Goal: Task Accomplishment & Management: Complete application form

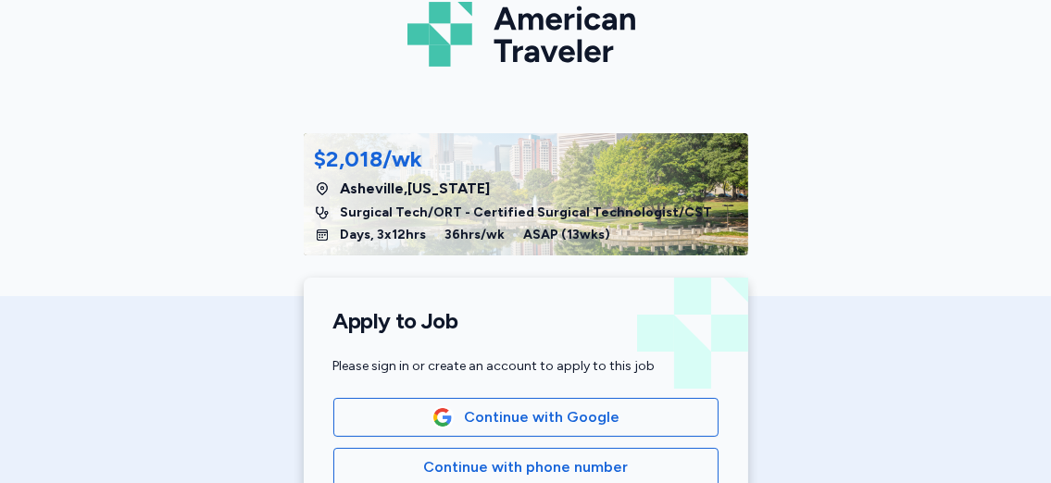
scroll to position [268, 0]
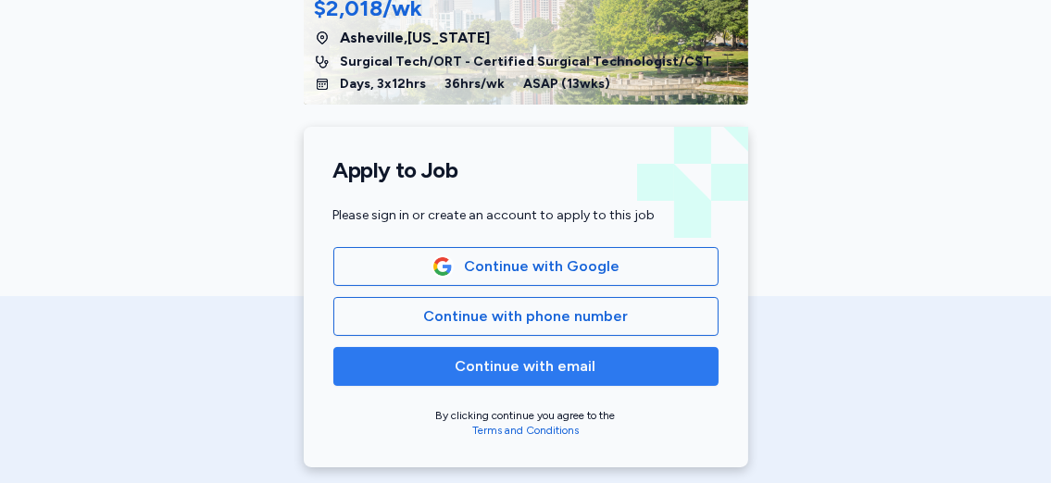
click at [595, 367] on span "Continue with email" at bounding box center [526, 366] width 354 height 22
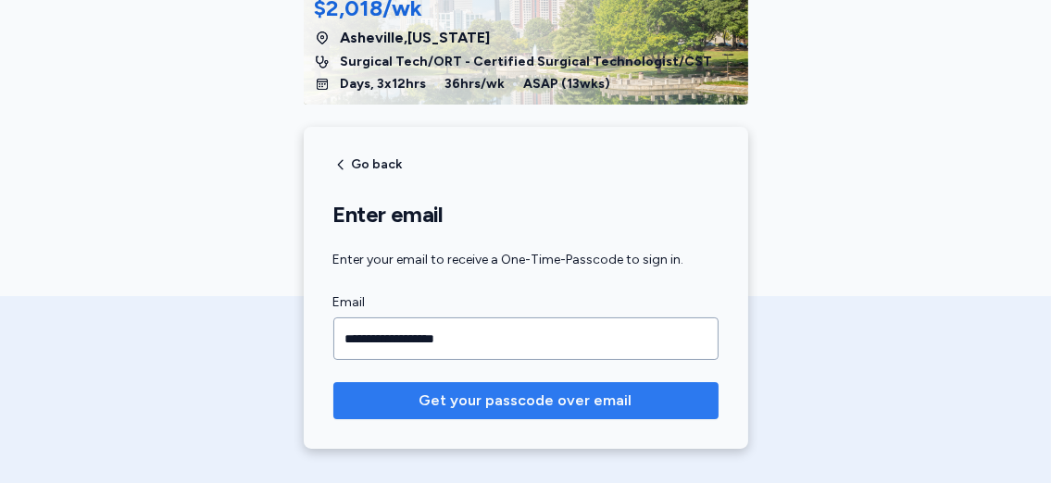
type input "**********"
click at [528, 407] on span "Get your passcode over email" at bounding box center [525, 401] width 213 height 22
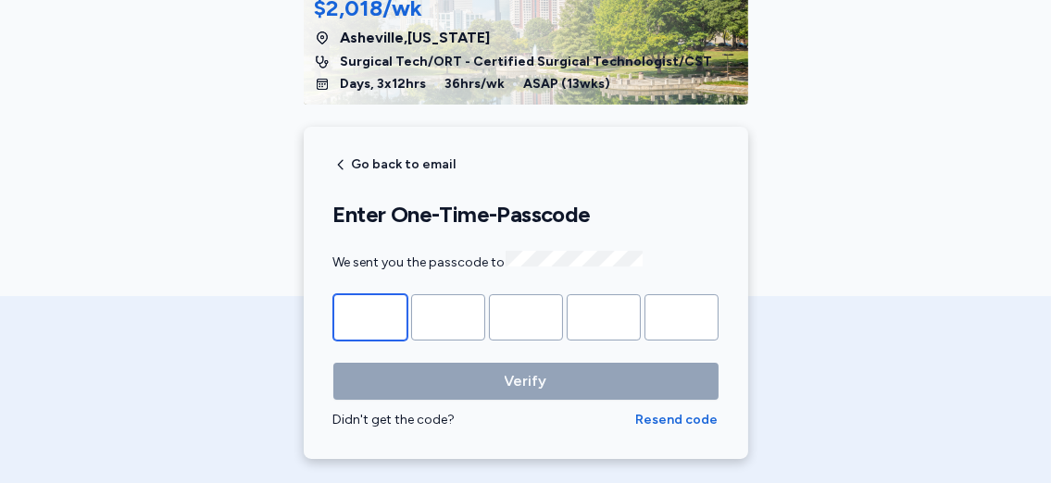
type input "*"
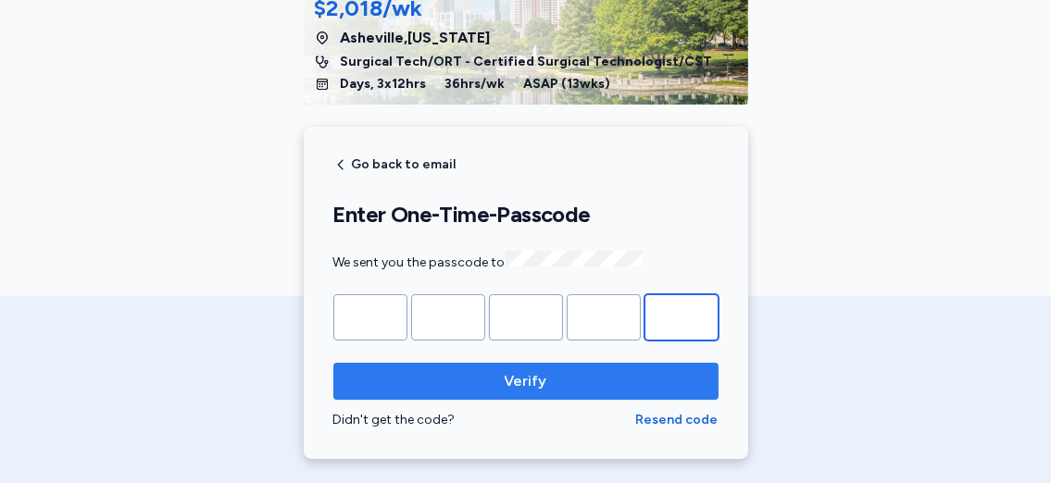
type input "*"
click at [459, 376] on span "Verify" at bounding box center [525, 381] width 355 height 22
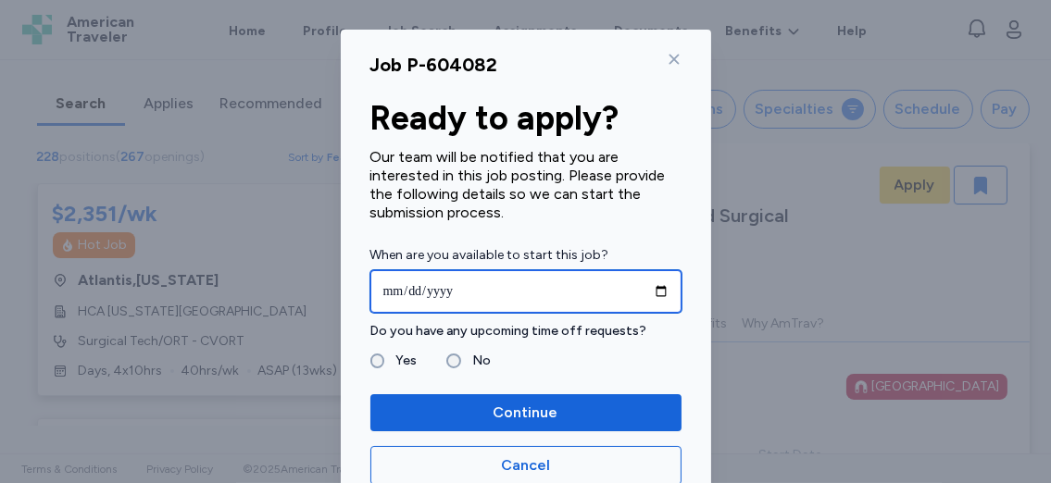
click at [651, 293] on input "date" at bounding box center [525, 291] width 311 height 43
type input "**********"
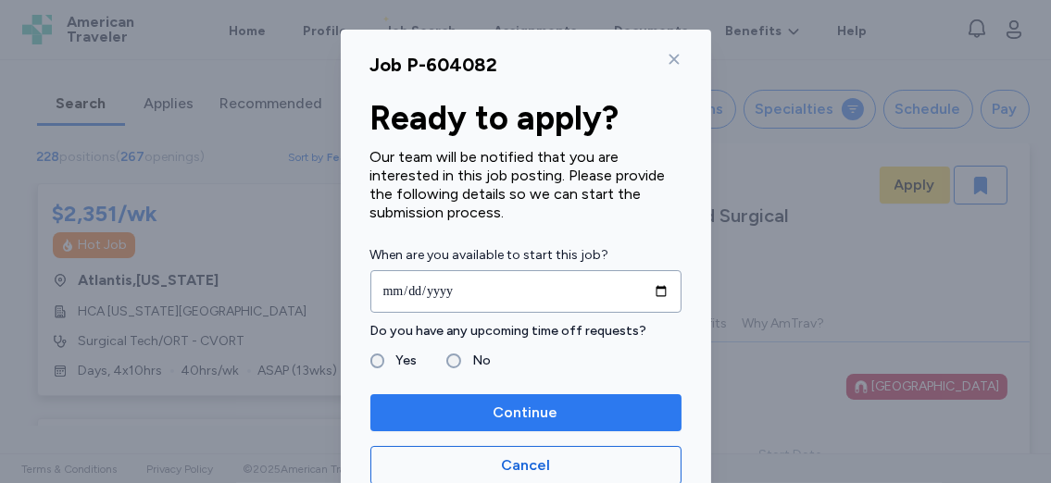
click at [467, 407] on span "Continue" at bounding box center [525, 413] width 281 height 22
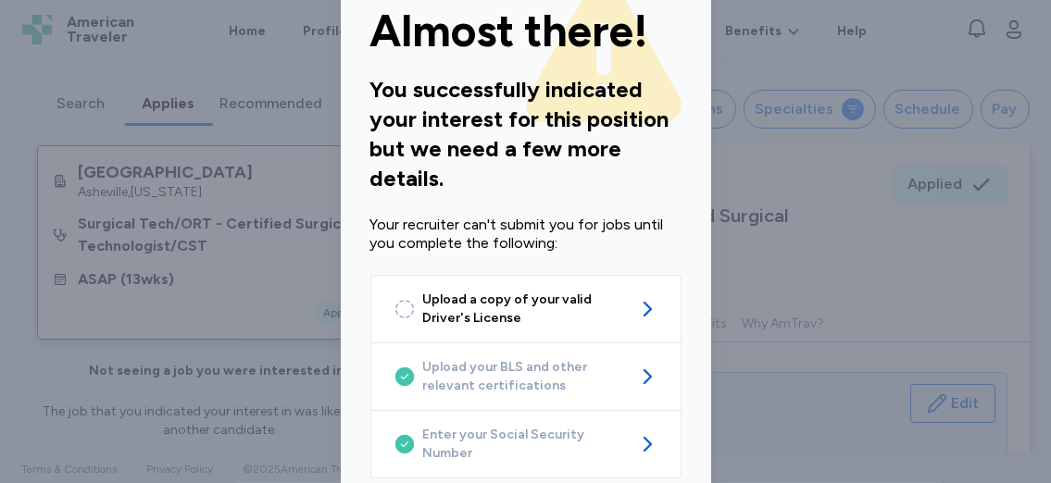
scroll to position [96, 0]
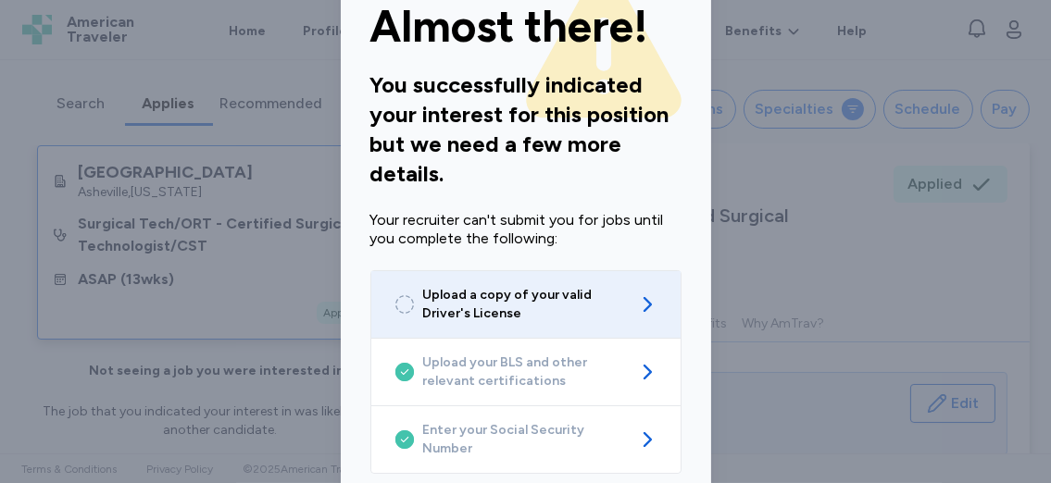
click at [513, 293] on span "Upload a copy of your valid Driver's License" at bounding box center [526, 304] width 206 height 37
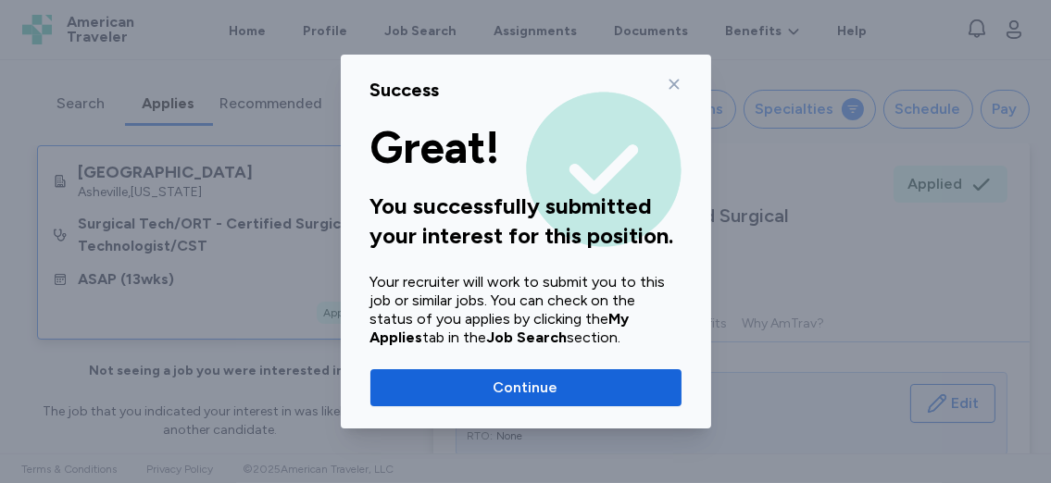
scroll to position [0, 0]
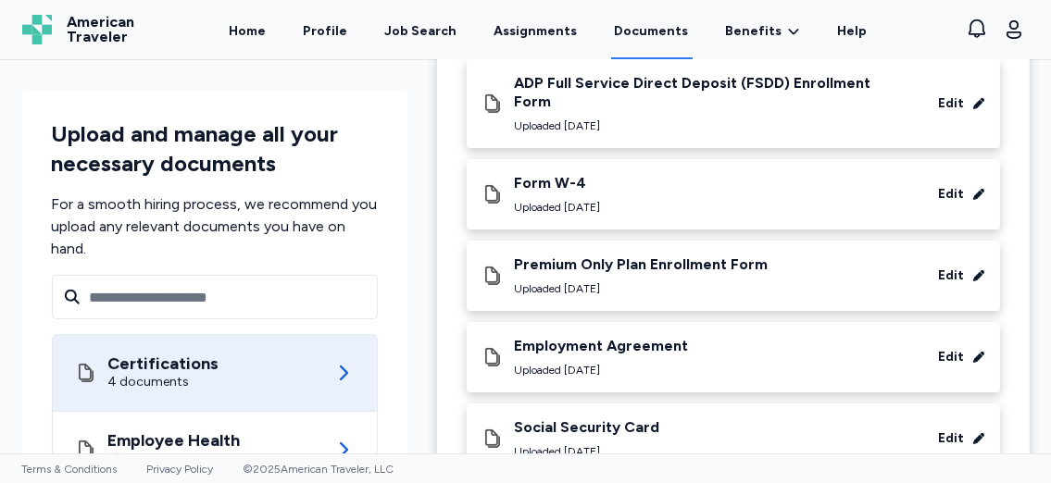
scroll to position [679, 0]
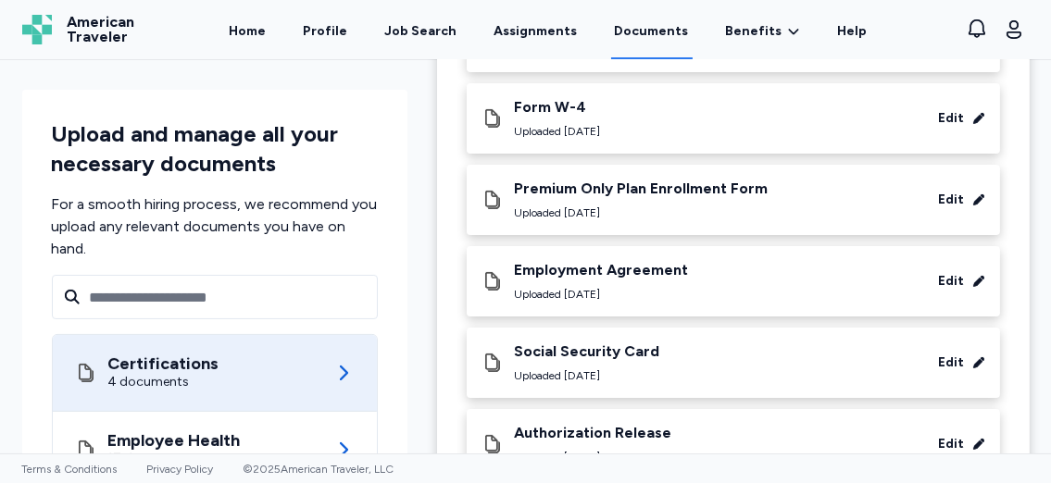
click at [231, 361] on div "Certifications 4 documents" at bounding box center [215, 373] width 280 height 76
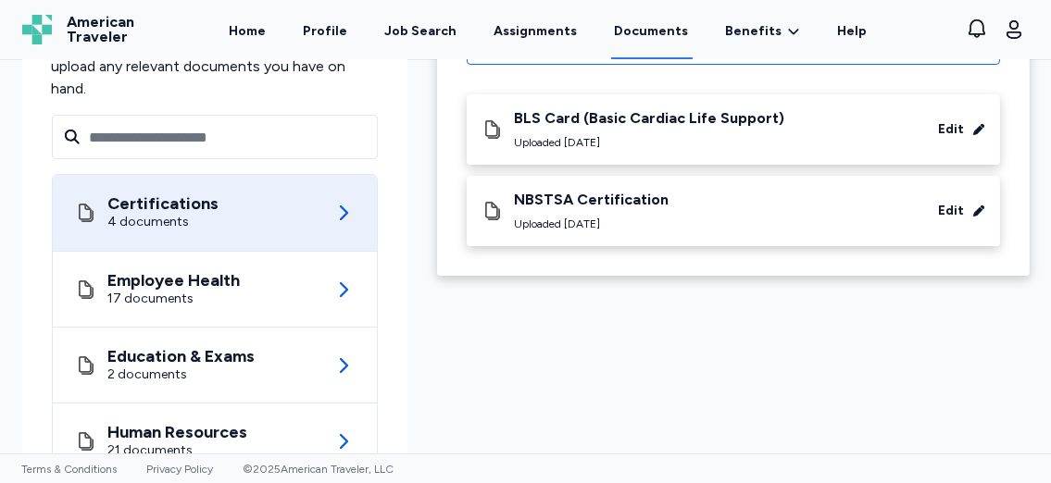
scroll to position [230, 0]
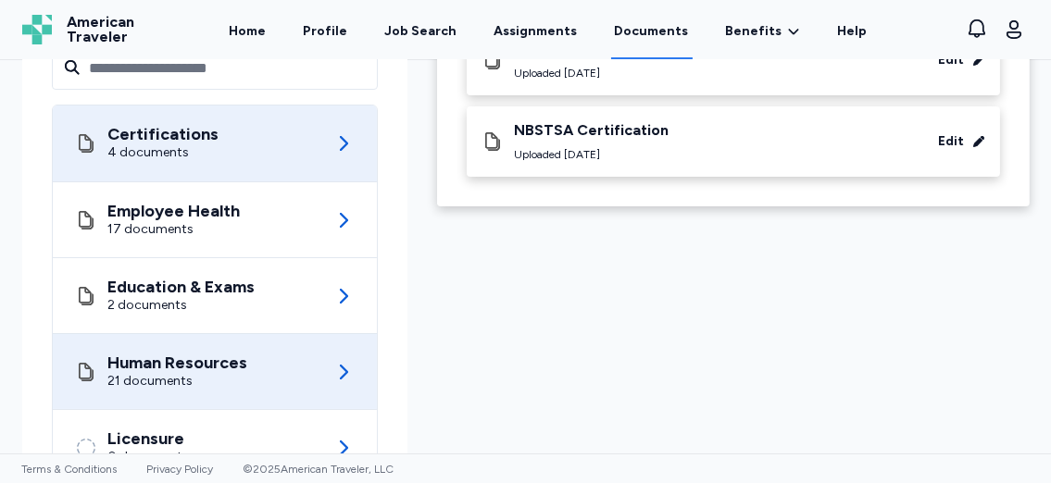
click at [332, 372] on icon at bounding box center [343, 372] width 22 height 22
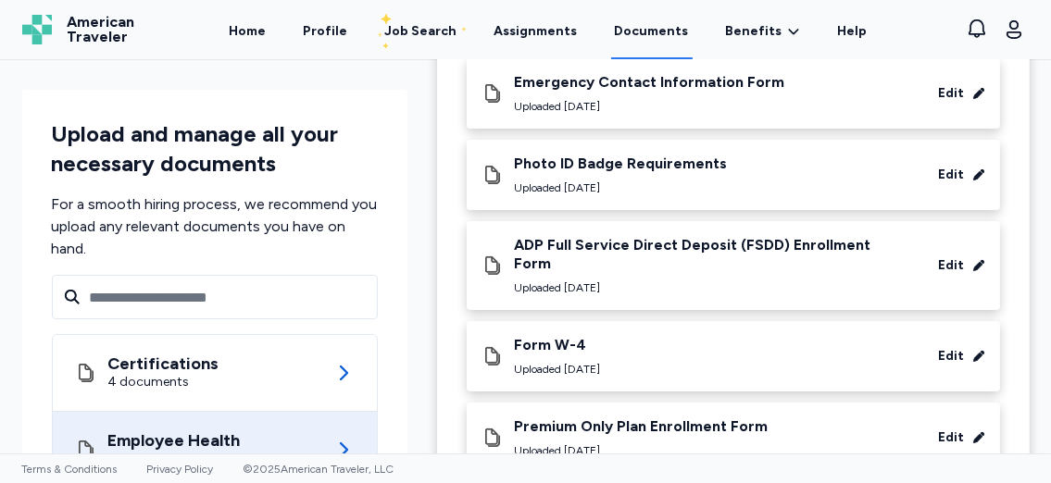
scroll to position [514, 0]
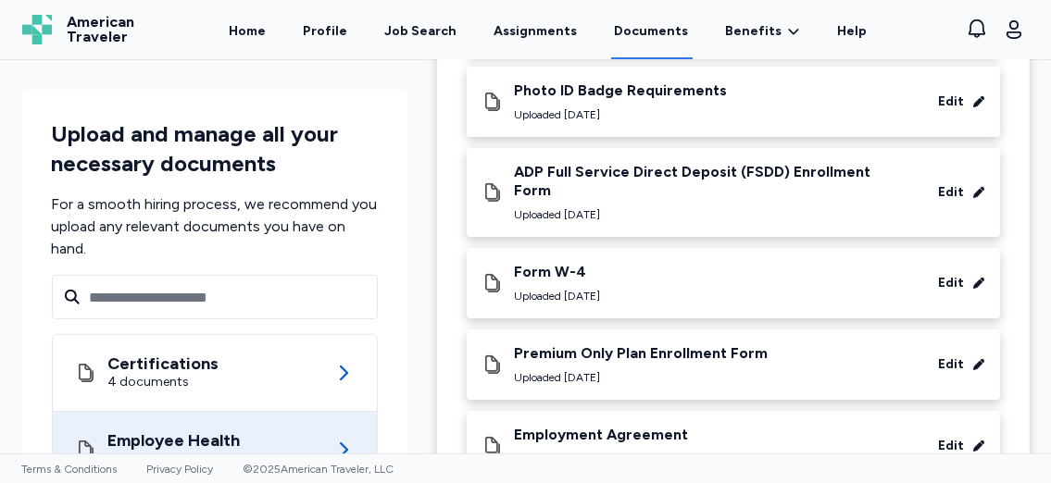
click at [335, 448] on icon at bounding box center [343, 450] width 22 height 22
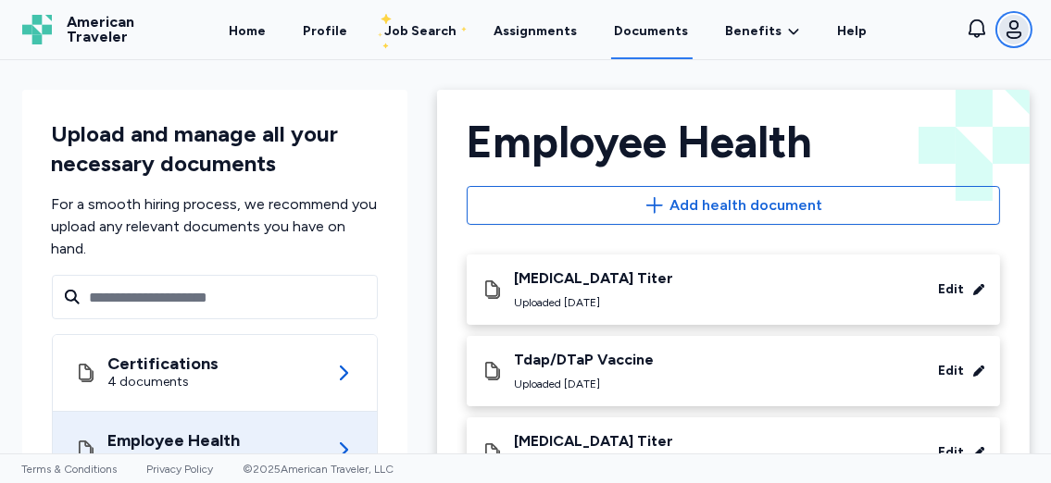
click at [1018, 31] on icon "button" at bounding box center [1013, 29] width 15 height 19
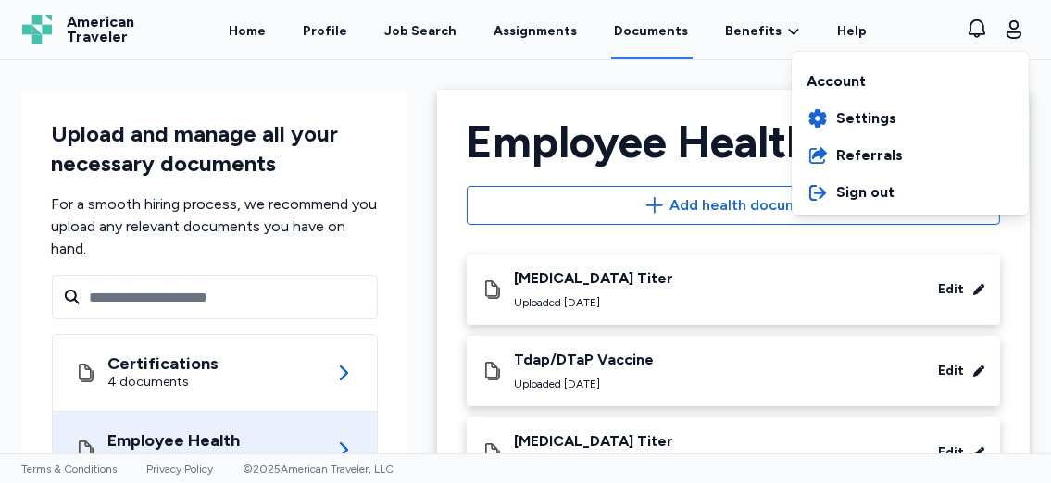
click at [721, 83] on div "Open sidebar Documents American Traveler American Traveler Home Profile Job Sea…" at bounding box center [525, 241] width 1051 height 483
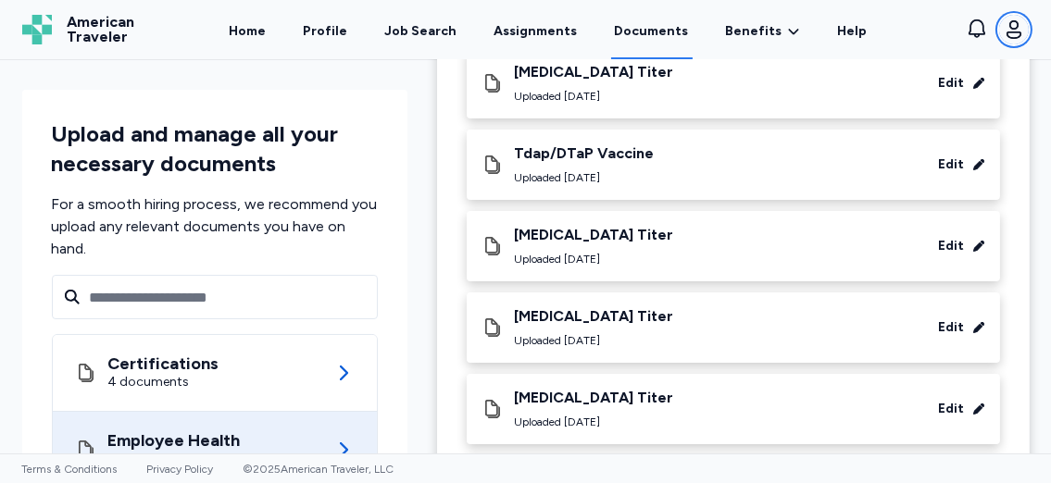
scroll to position [270, 0]
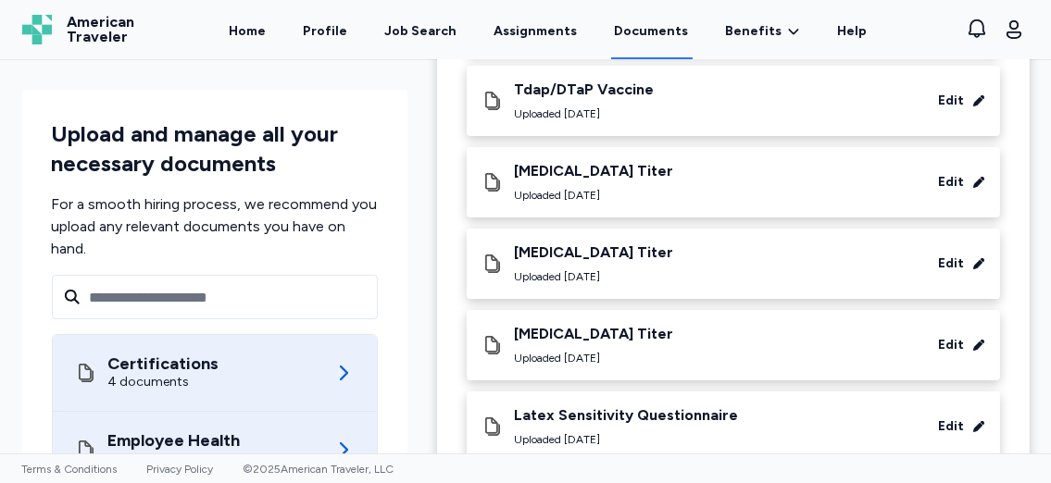
click at [310, 371] on div "Certifications 4 documents" at bounding box center [215, 373] width 280 height 76
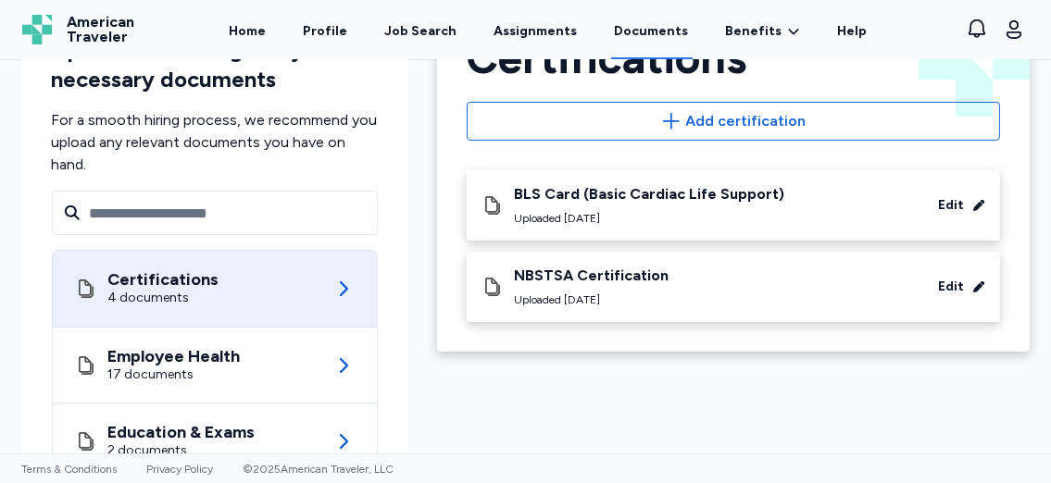
scroll to position [85, 0]
click at [310, 371] on div "Employee Health 17 documents" at bounding box center [215, 364] width 280 height 75
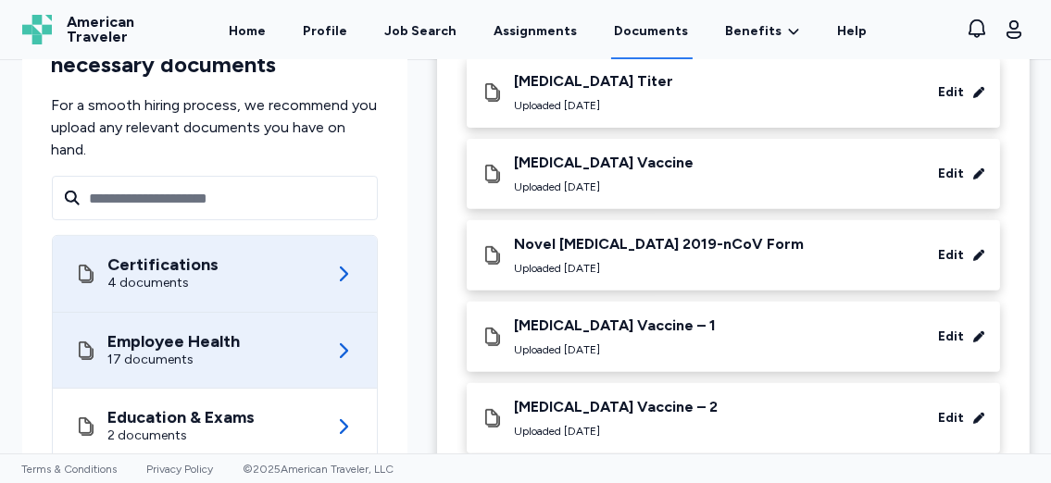
scroll to position [1217, 0]
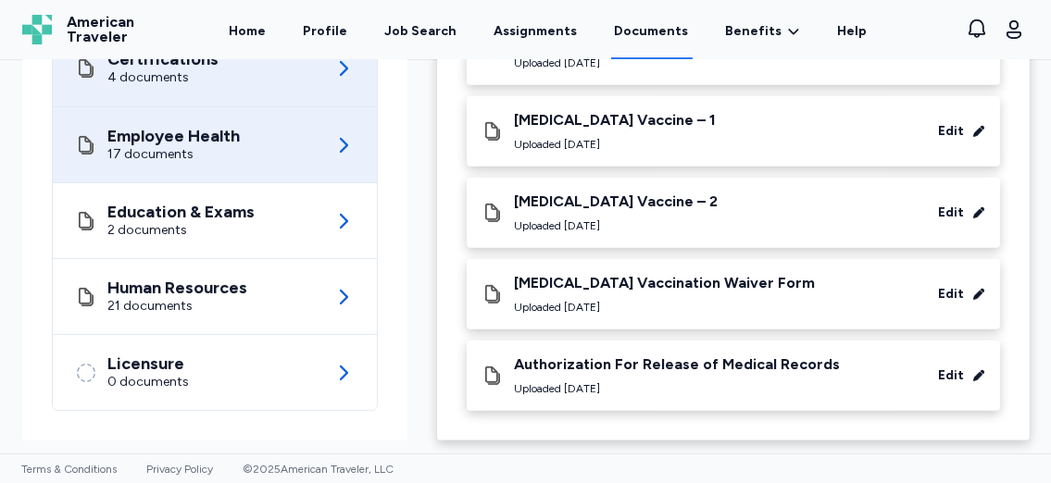
click at [310, 371] on div "Licensure 0 documents" at bounding box center [215, 372] width 280 height 75
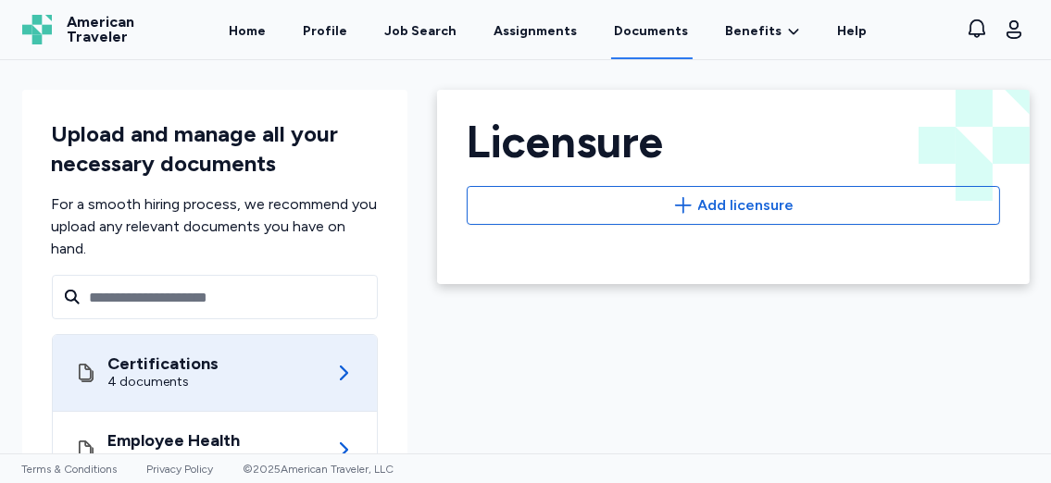
click at [310, 371] on div "Certifications 4 documents" at bounding box center [215, 373] width 280 height 76
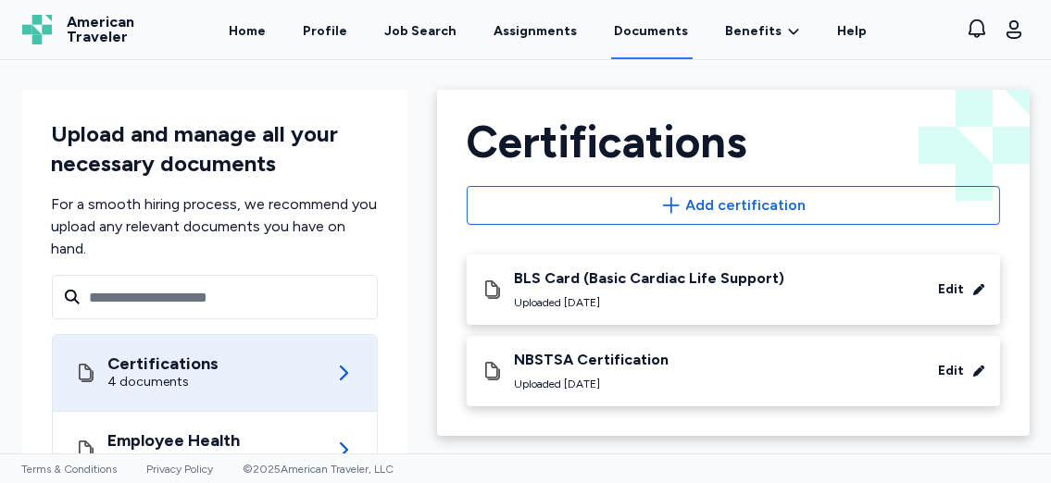
click at [371, 193] on div "Upload and manage all your necessary documents For a smooth hiring process, we …" at bounding box center [214, 417] width 385 height 655
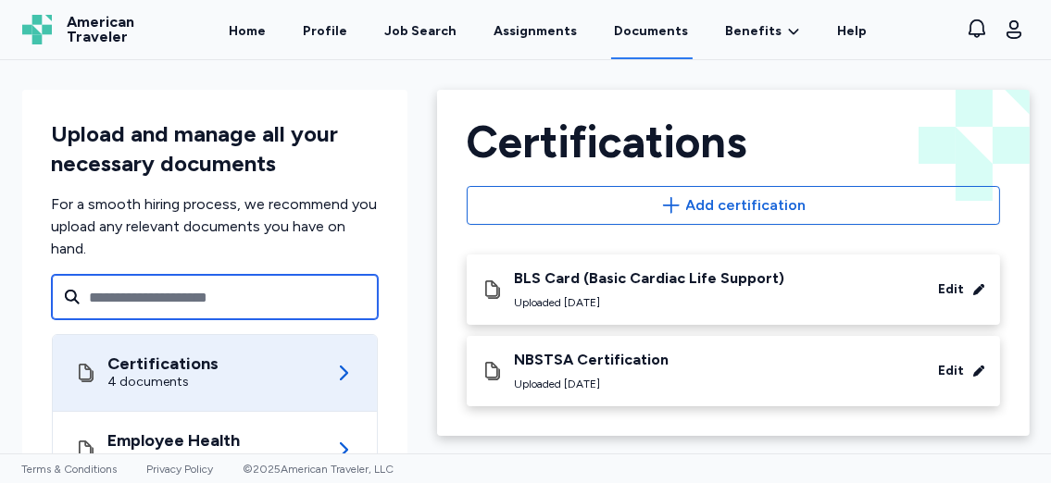
click at [280, 297] on input "text" at bounding box center [215, 297] width 326 height 44
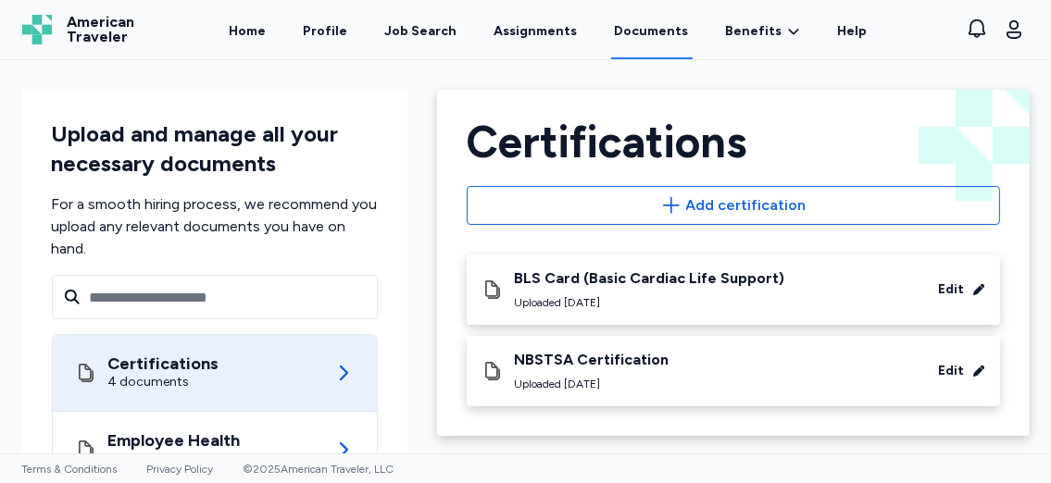
click at [253, 387] on div "Certifications 4 documents" at bounding box center [215, 373] width 280 height 76
click at [625, 34] on link "Documents" at bounding box center [651, 30] width 81 height 57
click at [630, 31] on link "Documents" at bounding box center [651, 30] width 81 height 57
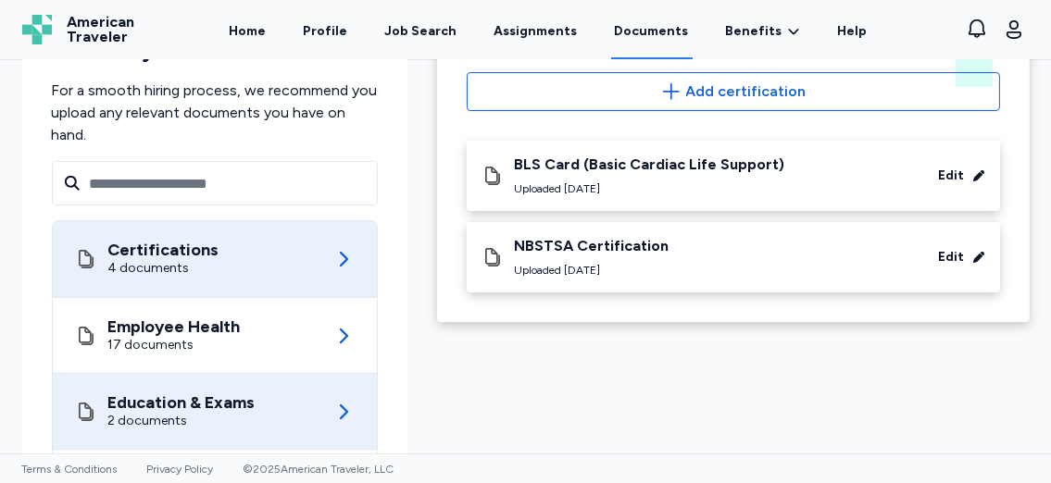
click at [214, 409] on div "Education & Exams" at bounding box center [181, 402] width 147 height 19
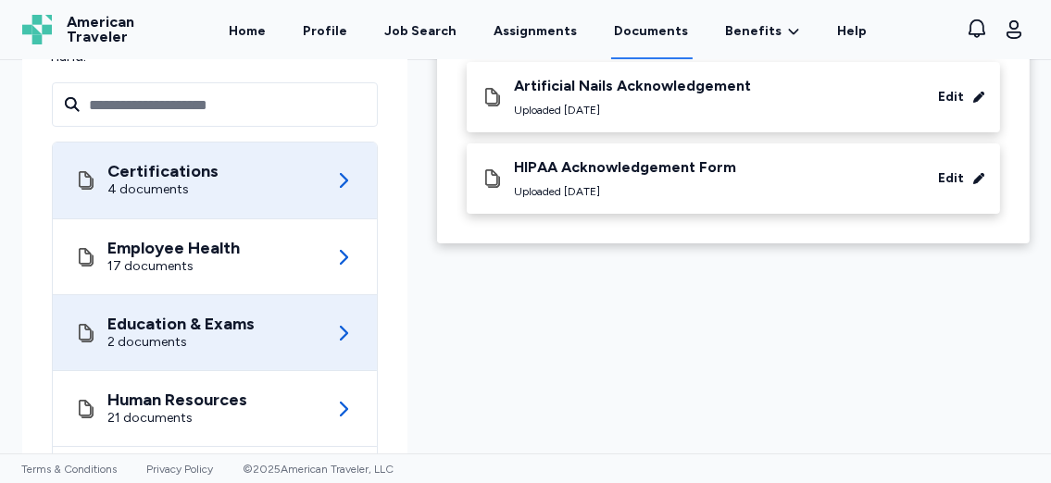
scroll to position [193, 0]
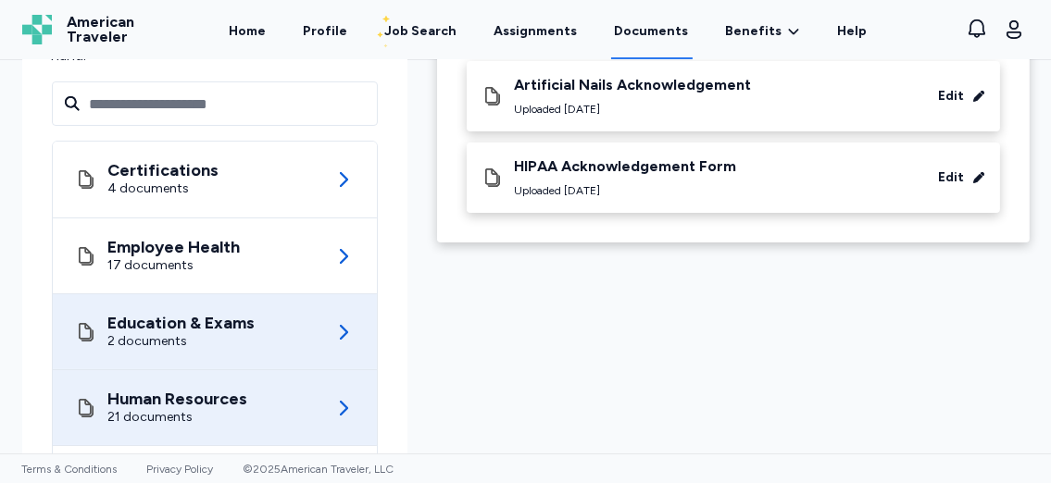
click at [212, 395] on div "Human Resources" at bounding box center [178, 399] width 140 height 19
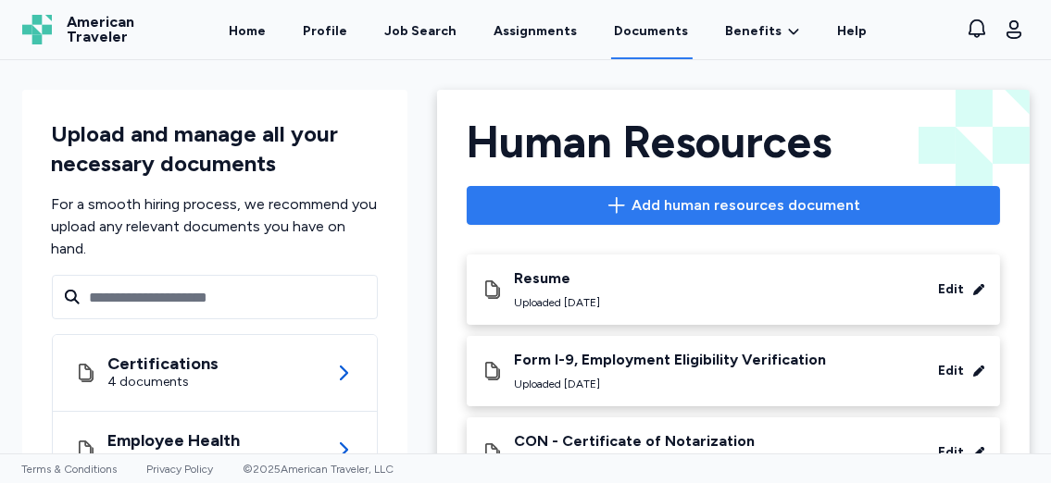
click at [683, 202] on span "Add human resources document" at bounding box center [745, 205] width 229 height 22
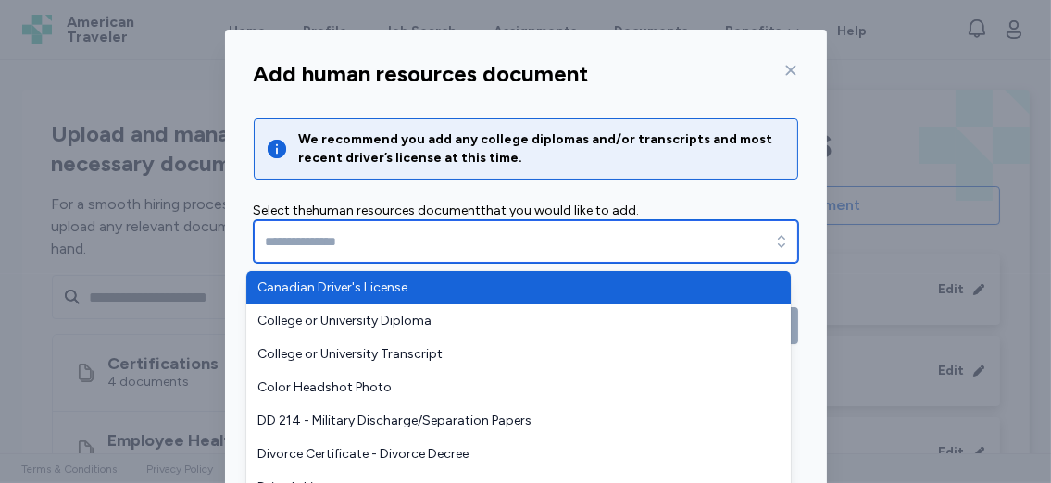
click at [562, 242] on input "text" at bounding box center [526, 241] width 544 height 43
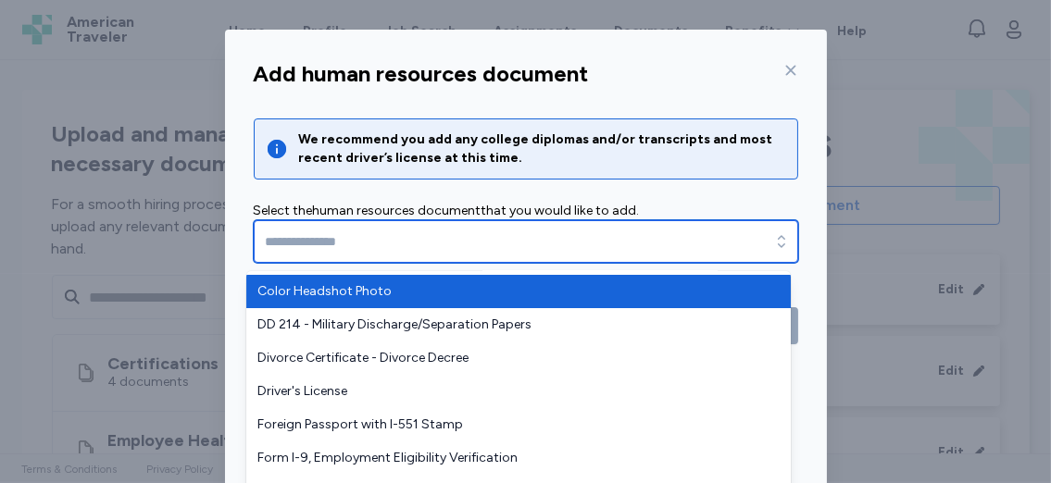
scroll to position [97, 0]
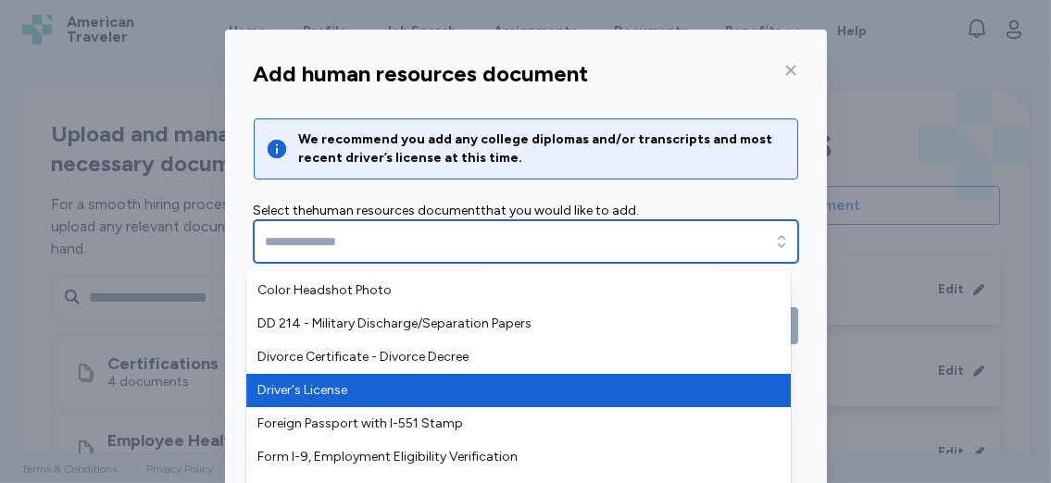
type input "**********"
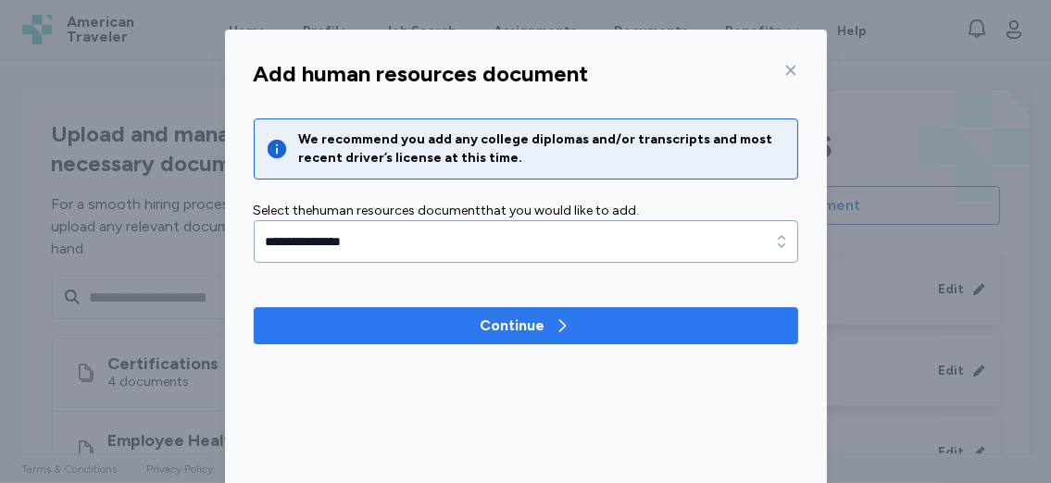
click at [504, 325] on div "Continue" at bounding box center [512, 326] width 65 height 22
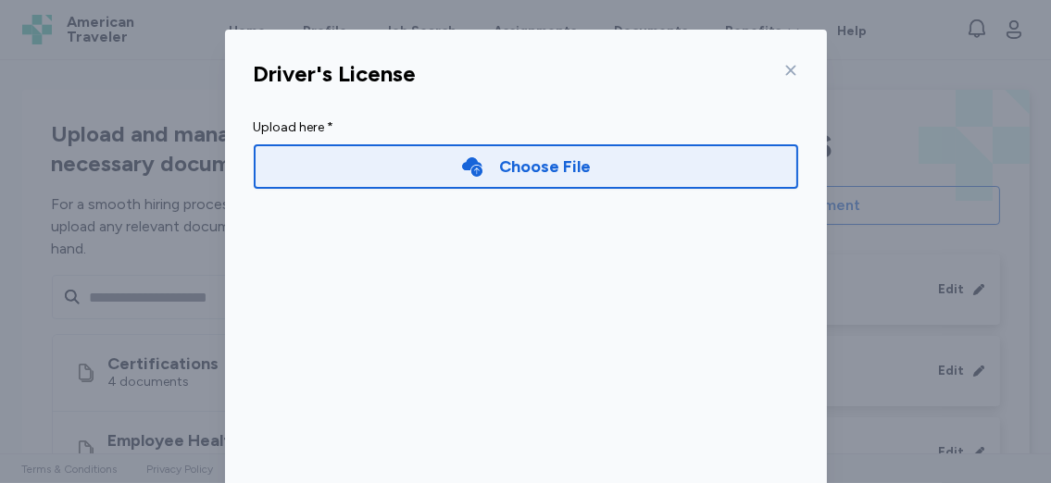
click at [511, 172] on div "Choose File" at bounding box center [545, 167] width 92 height 26
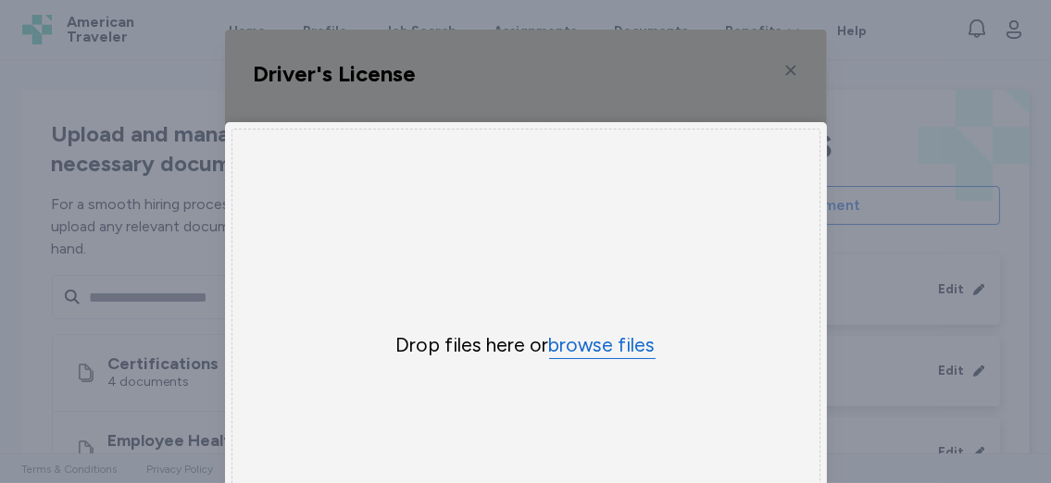
click at [572, 346] on button "browse files" at bounding box center [602, 345] width 106 height 27
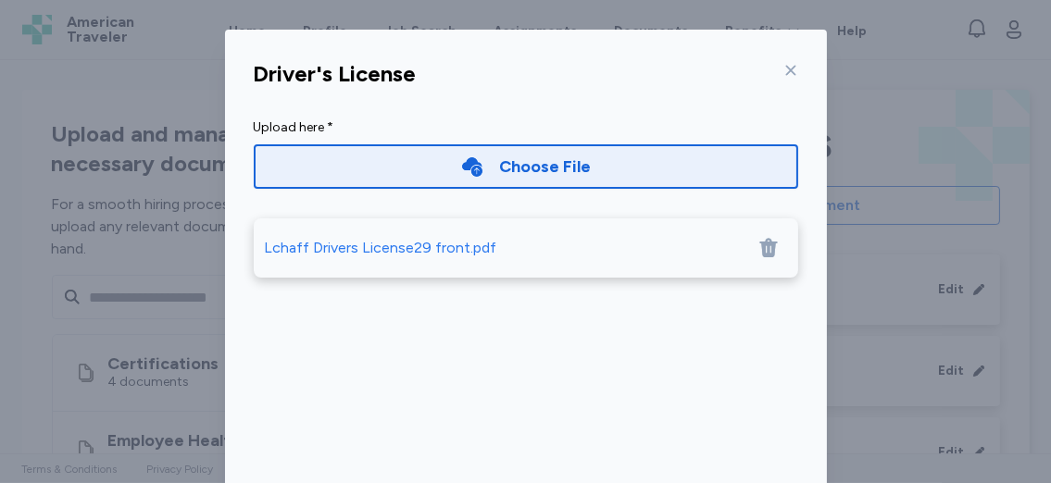
click at [522, 169] on div "Choose File" at bounding box center [545, 167] width 92 height 26
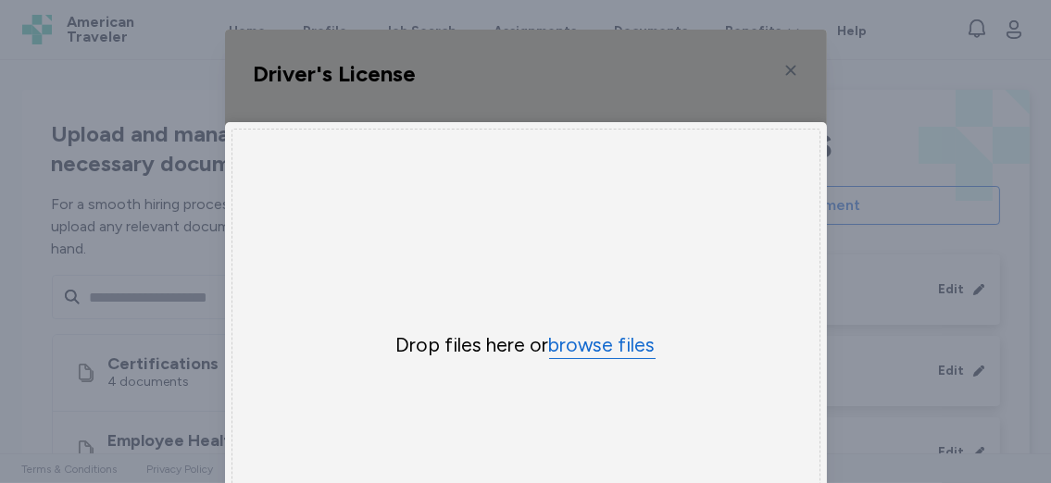
click at [558, 341] on button "browse files" at bounding box center [602, 345] width 106 height 27
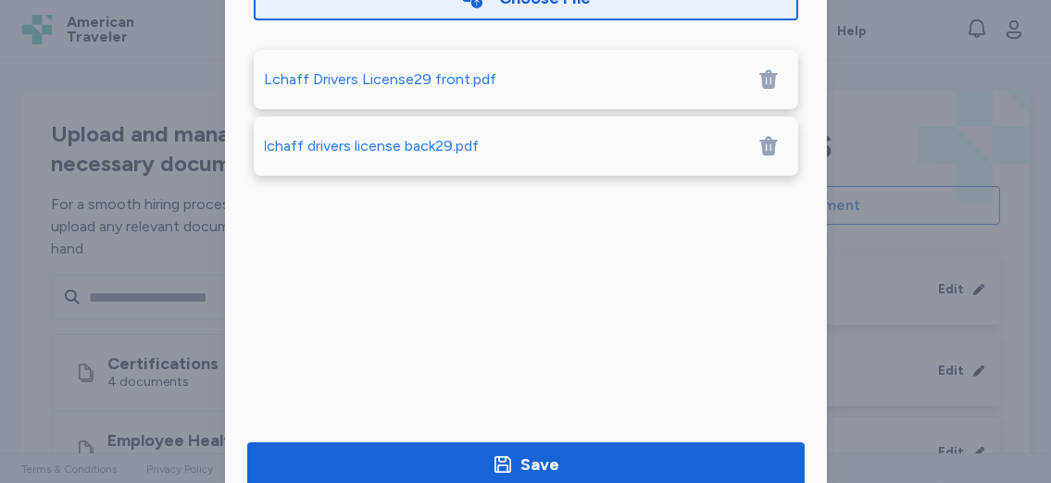
scroll to position [224, 0]
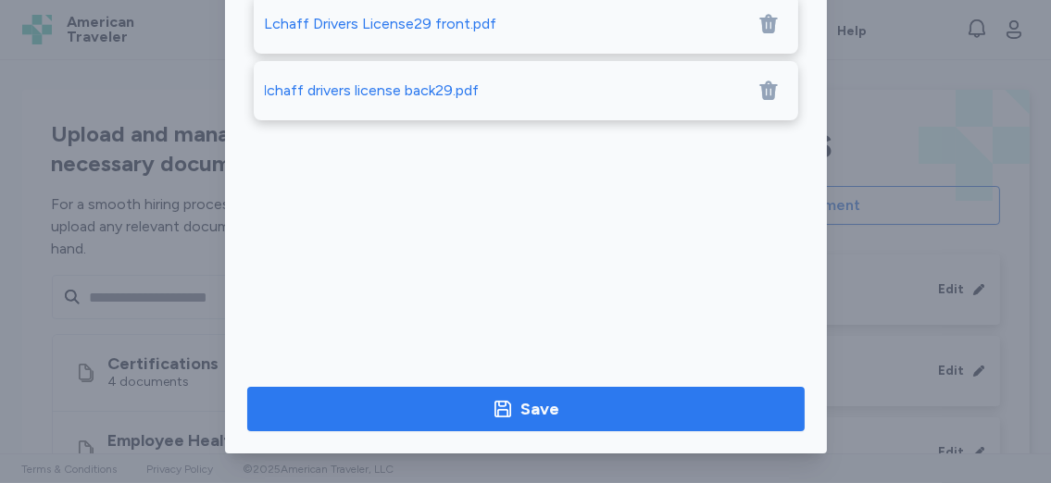
click at [598, 412] on span "Save" at bounding box center [526, 409] width 528 height 26
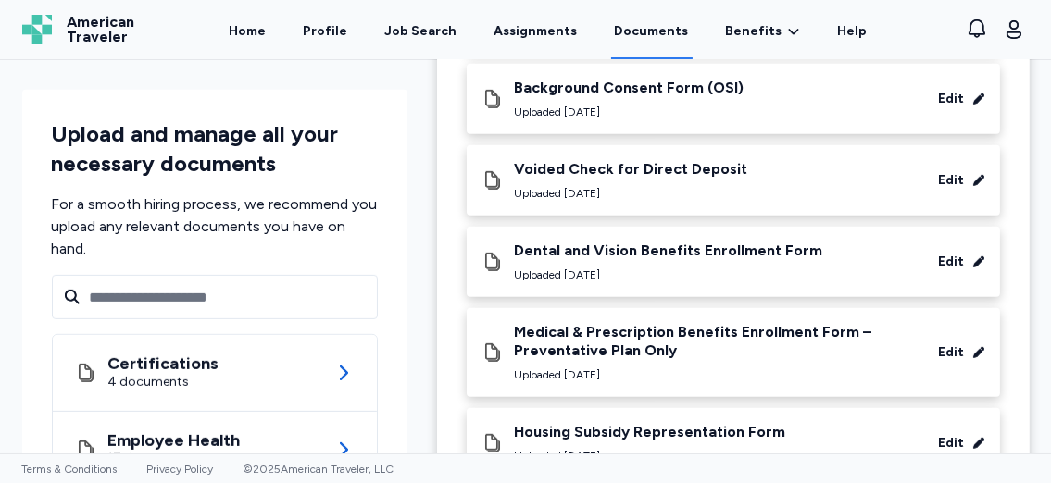
scroll to position [1360, 0]
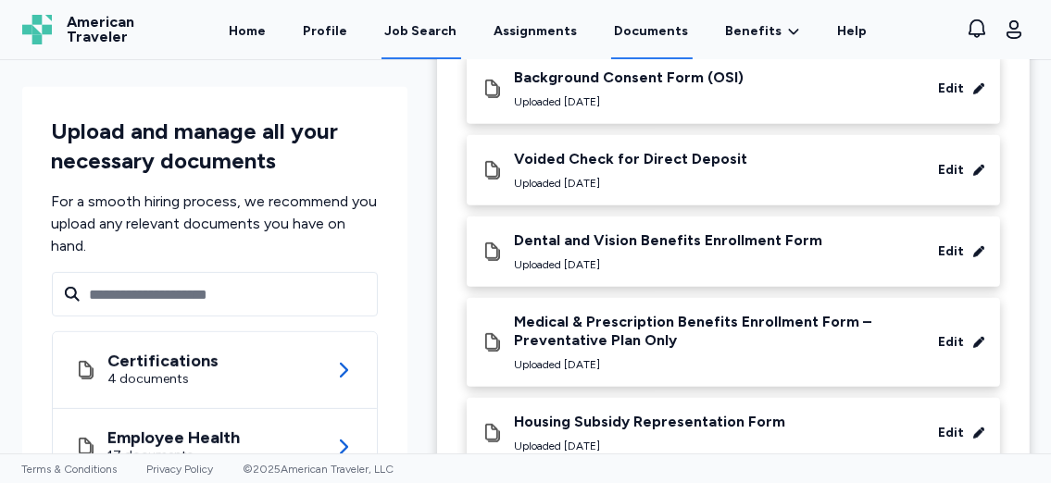
click at [417, 29] on div "Job Search" at bounding box center [421, 31] width 72 height 19
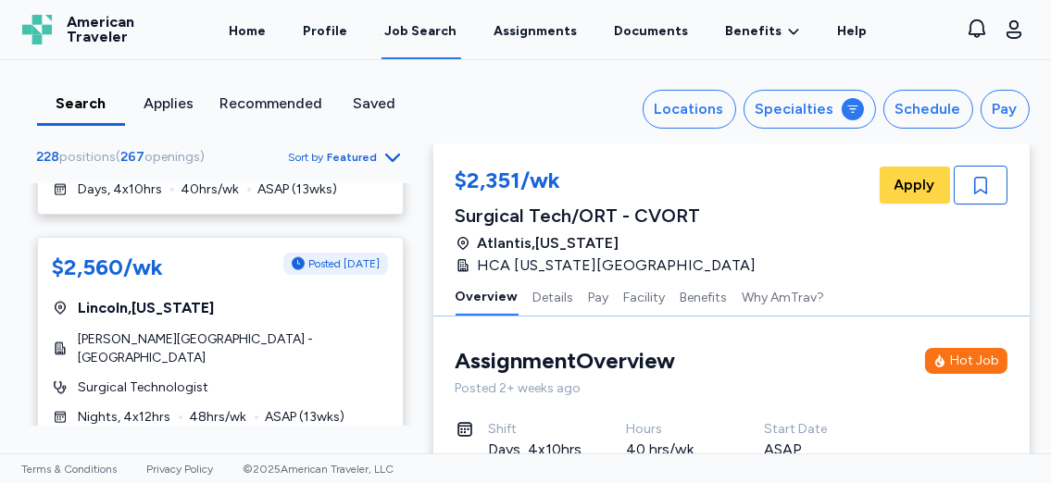
scroll to position [3365, 0]
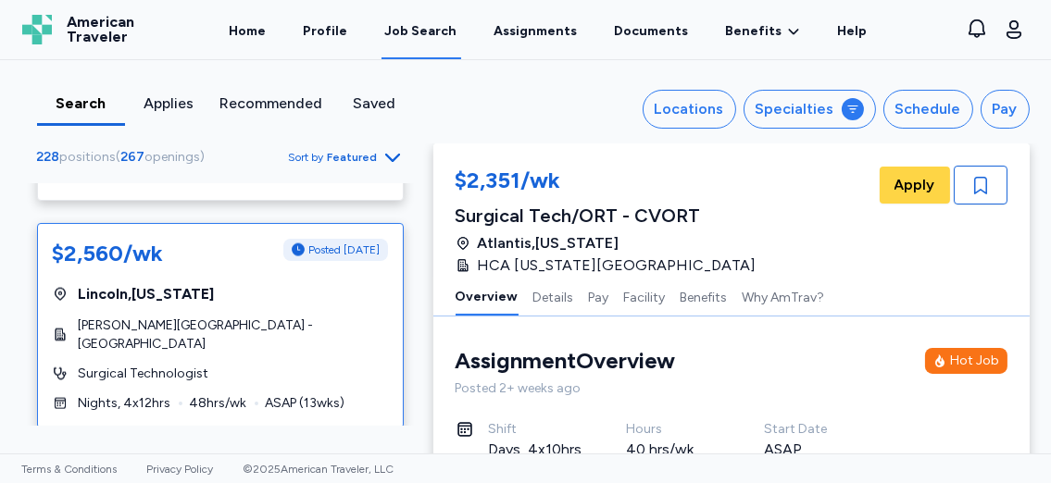
click at [228, 317] on span "[PERSON_NAME][GEOGRAPHIC_DATA] - [GEOGRAPHIC_DATA]" at bounding box center [233, 335] width 309 height 37
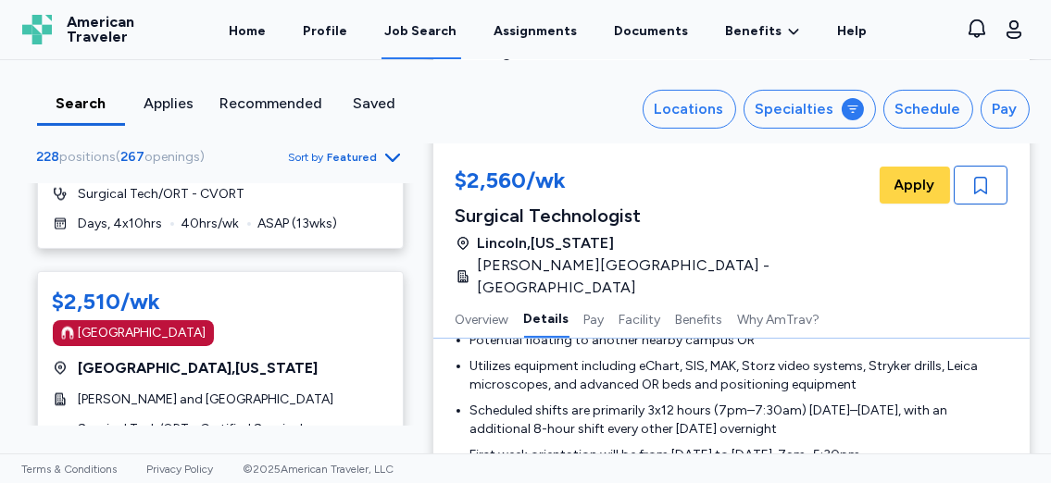
scroll to position [4198, 0]
click at [235, 391] on span "[PERSON_NAME] and [GEOGRAPHIC_DATA]" at bounding box center [206, 400] width 255 height 19
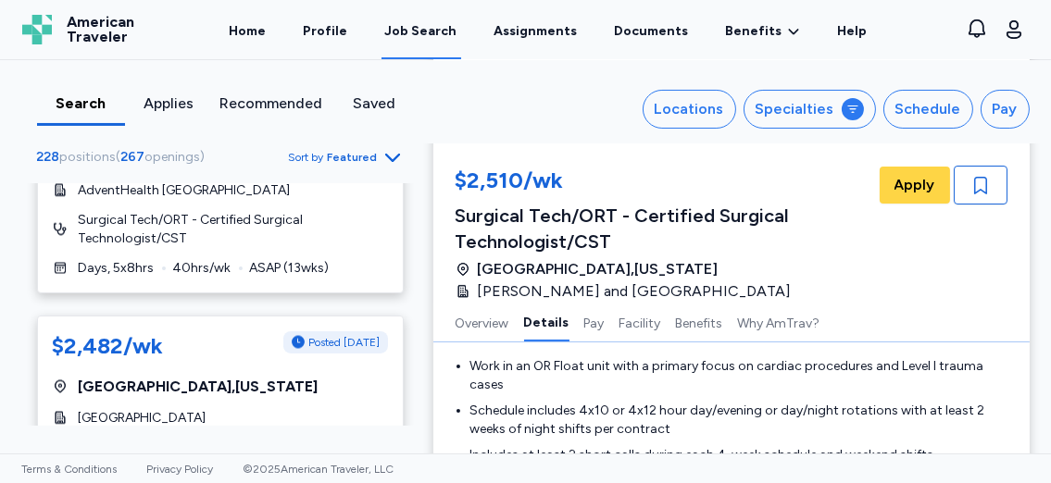
scroll to position [4636, 0]
click at [199, 408] on span "[GEOGRAPHIC_DATA]" at bounding box center [143, 417] width 128 height 19
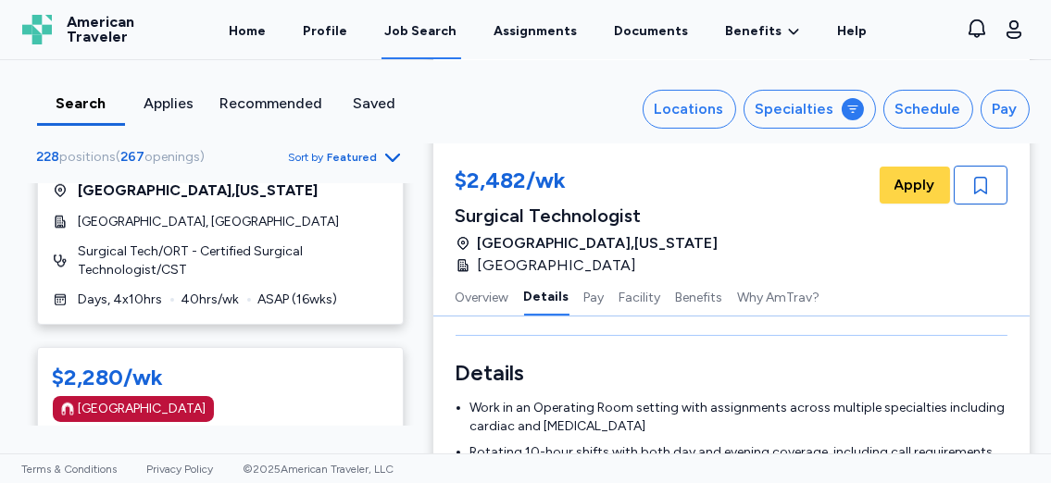
scroll to position [11056, 0]
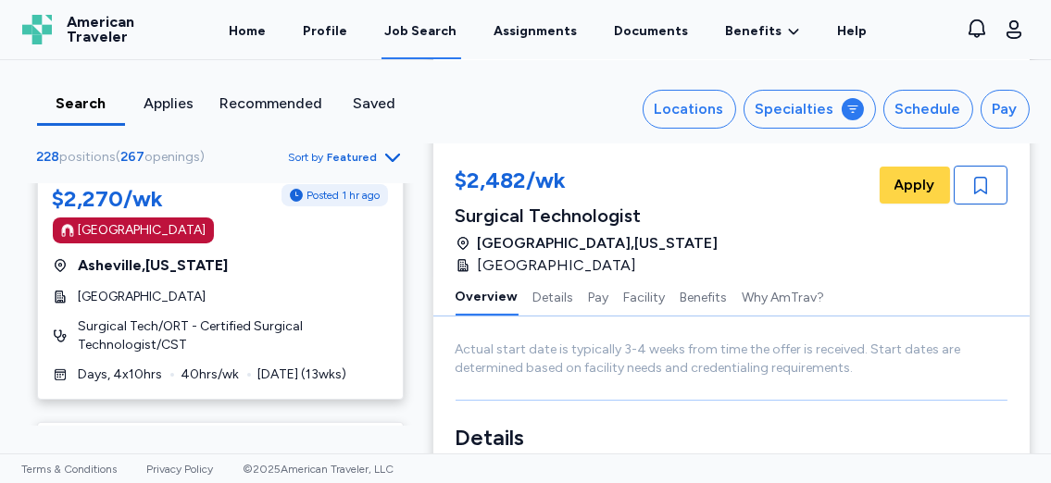
scroll to position [927, 0]
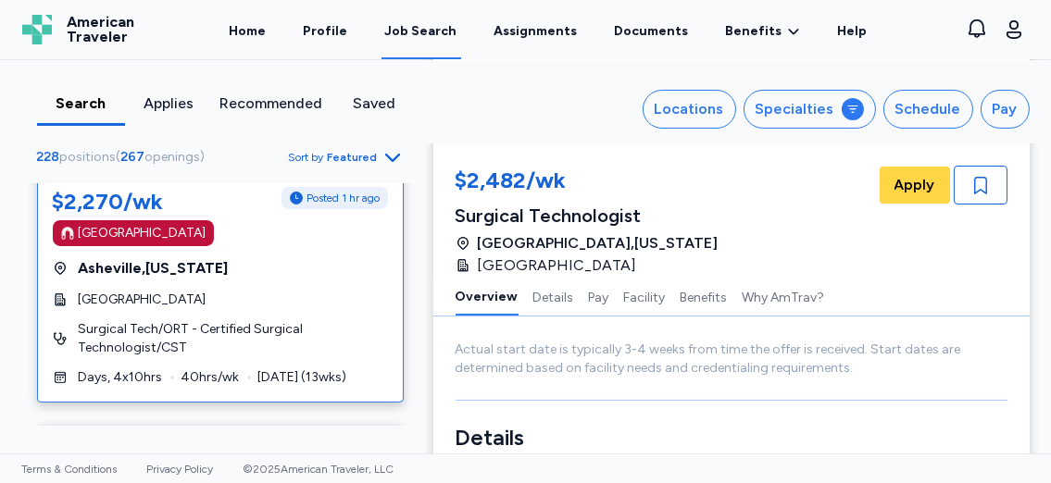
drag, startPoint x: 293, startPoint y: 296, endPoint x: 183, endPoint y: 270, distance: 112.3
click at [183, 270] on span "Asheville , North Carolina" at bounding box center [154, 268] width 150 height 22
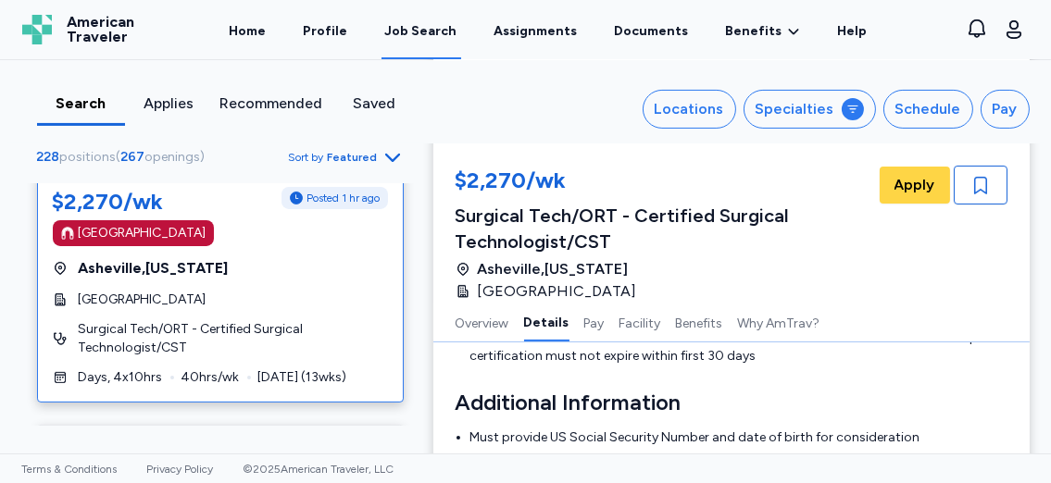
scroll to position [629, 0]
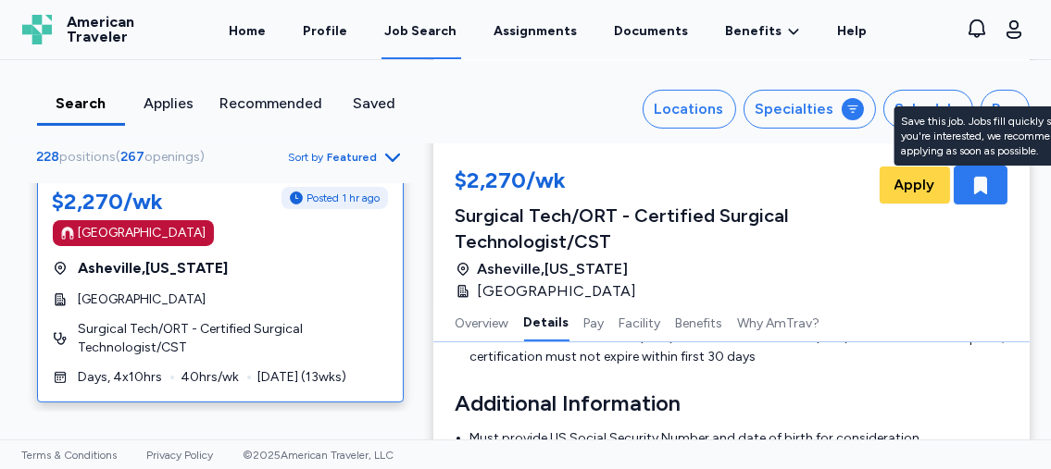
click at [980, 183] on icon "button" at bounding box center [980, 185] width 22 height 22
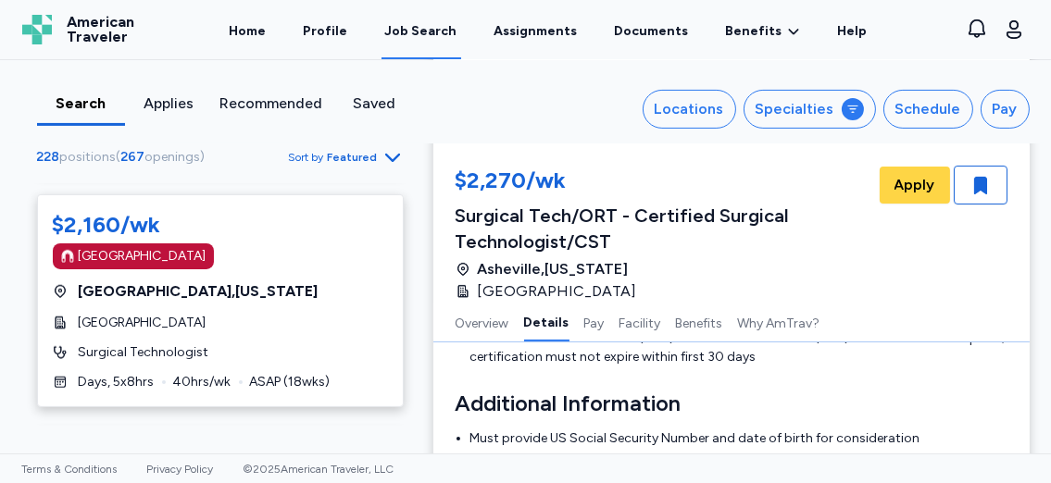
scroll to position [2536, 0]
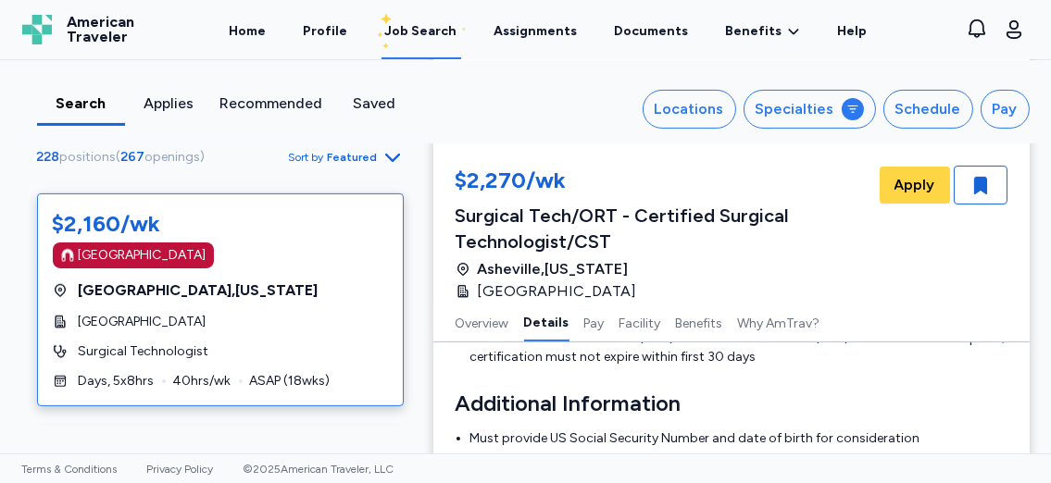
click at [191, 317] on span "Springfield Memorial Hospital" at bounding box center [143, 322] width 128 height 19
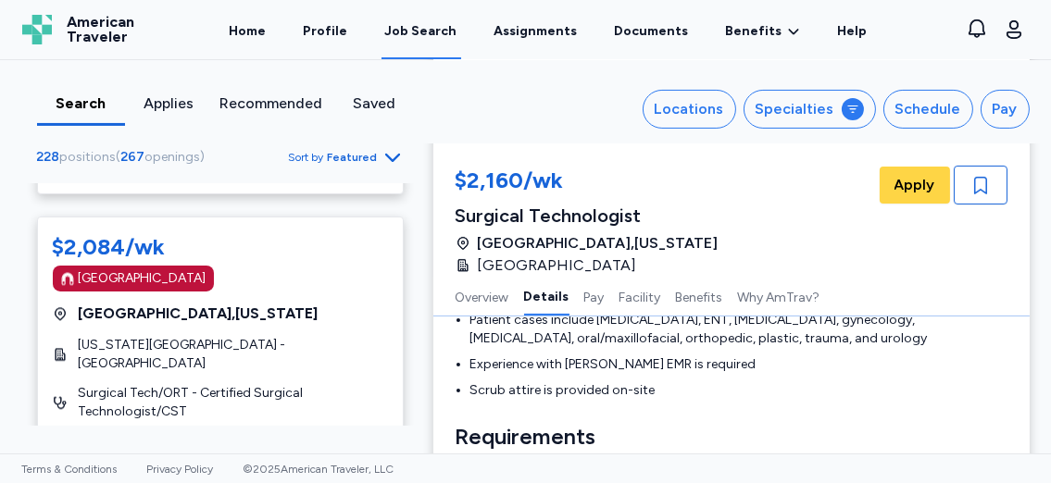
scroll to position [5713, 0]
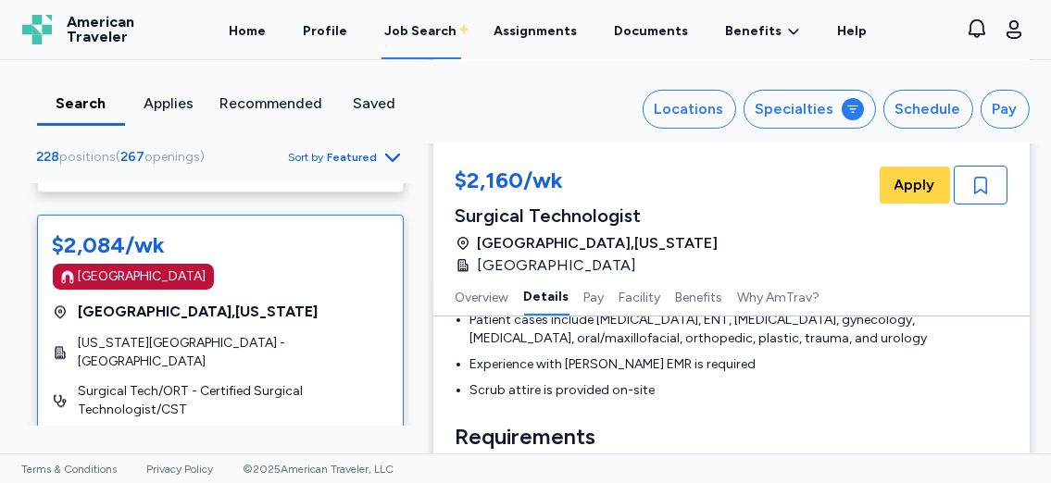
click at [176, 280] on div "$2,084/wk Magnet Hospital Portland , Maine Maine Medical Center - Portland Surg…" at bounding box center [220, 340] width 367 height 250
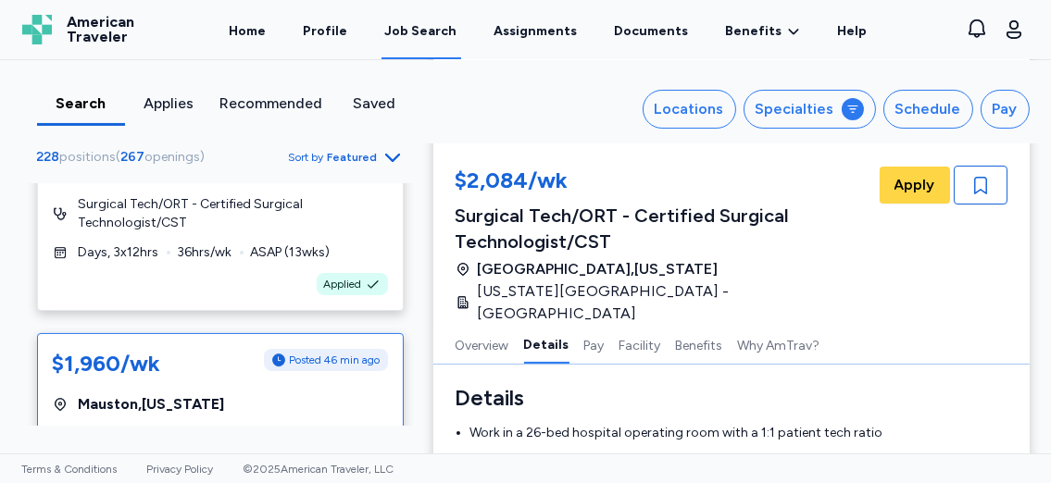
scroll to position [7713, 0]
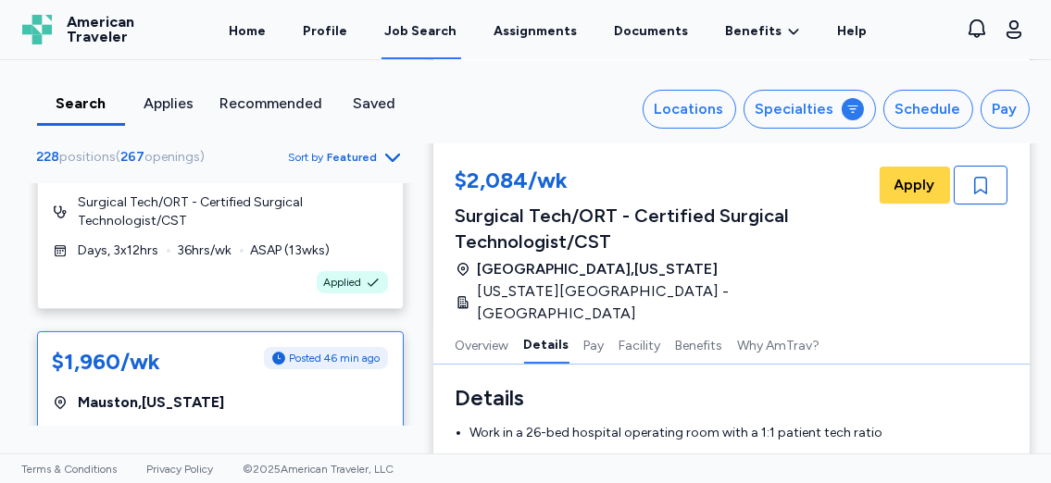
click at [186, 331] on div "$1,960/wk Posted 46 min ago Mauston , Wisconsin Mile Bluff Medical Center Surgi…" at bounding box center [220, 424] width 367 height 187
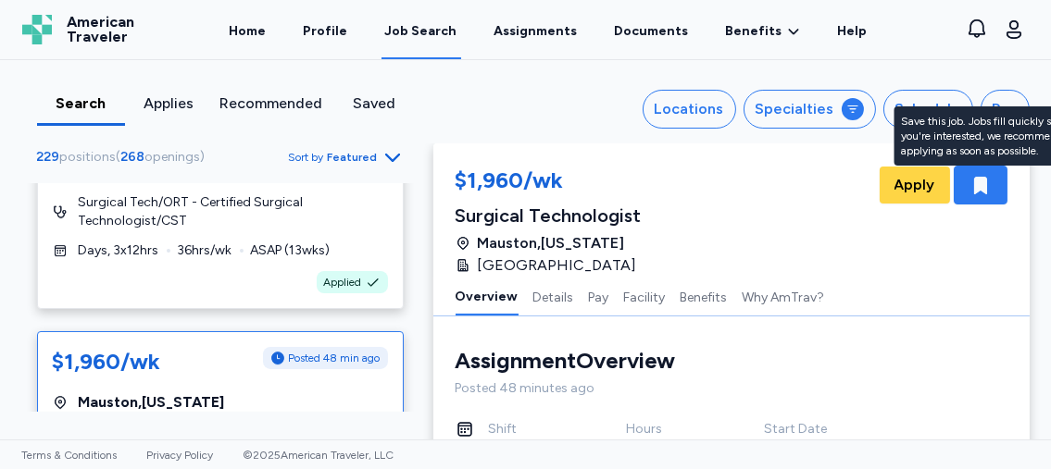
click at [974, 181] on icon "button" at bounding box center [980, 186] width 13 height 18
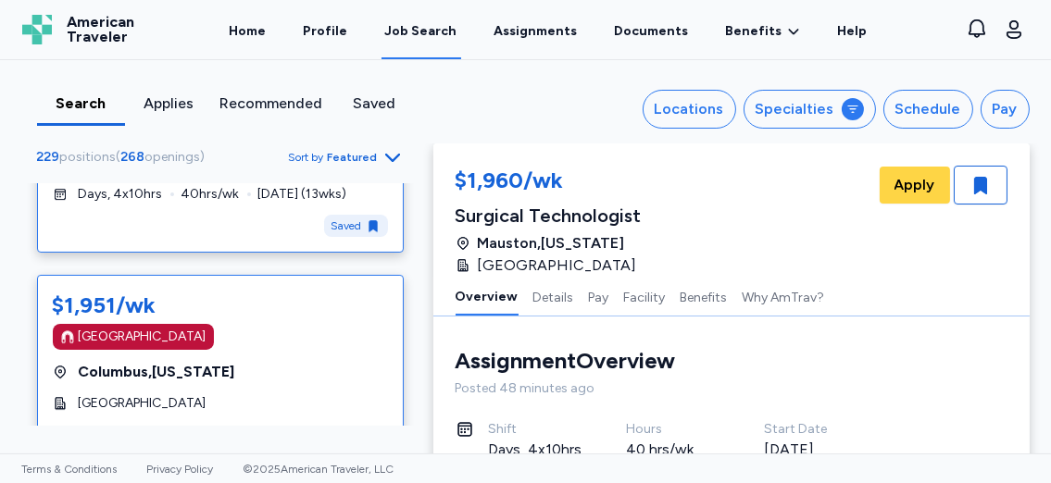
scroll to position [8020, 0]
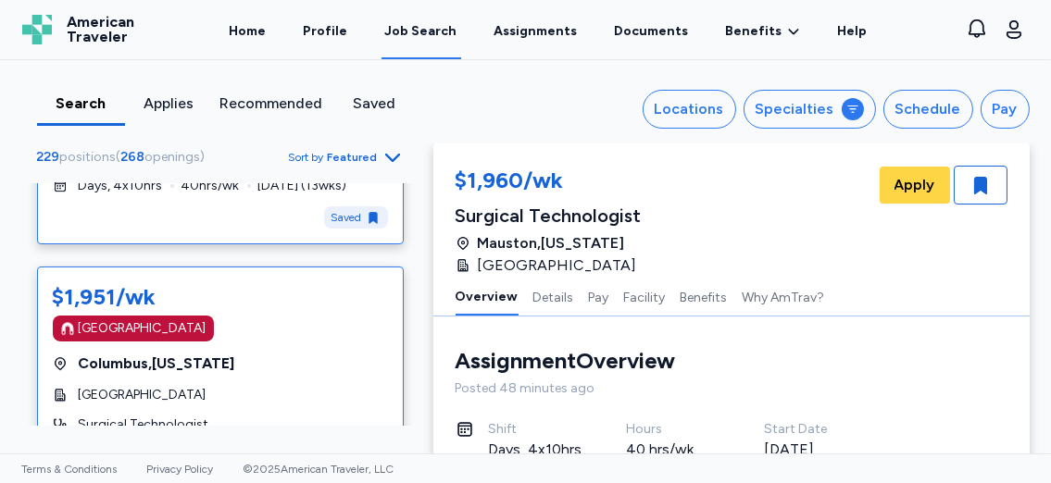
click at [164, 305] on div "$1,951/wk Magnet Hospital Columbus , Ohio University Hospital Surgical Technolo…" at bounding box center [220, 373] width 367 height 213
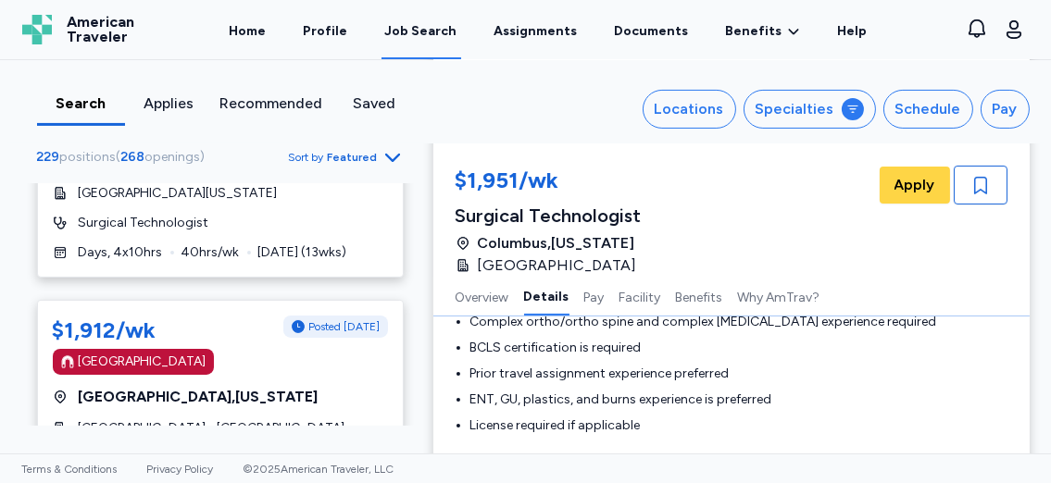
scroll to position [9560, 0]
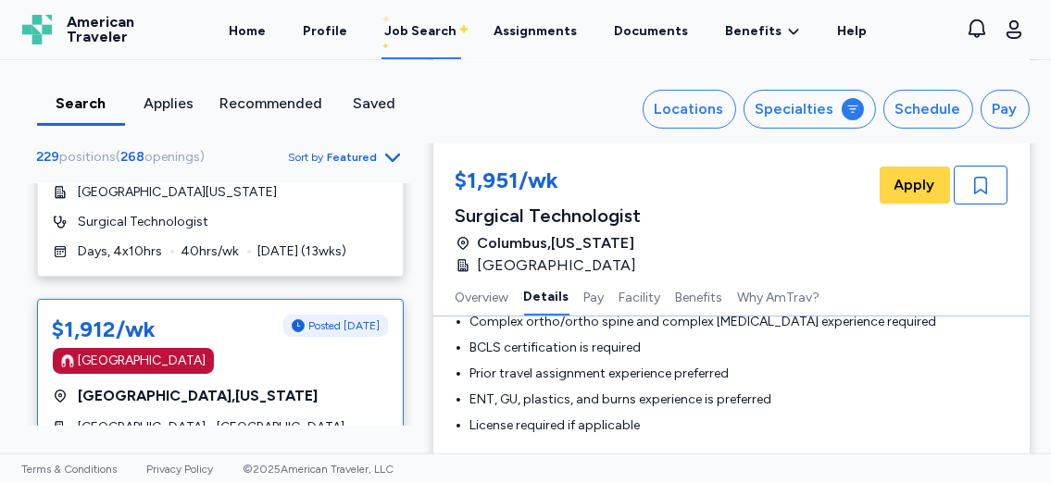
click at [299, 418] on span "Mayo Building and Hospital - Jacksonville" at bounding box center [212, 427] width 267 height 19
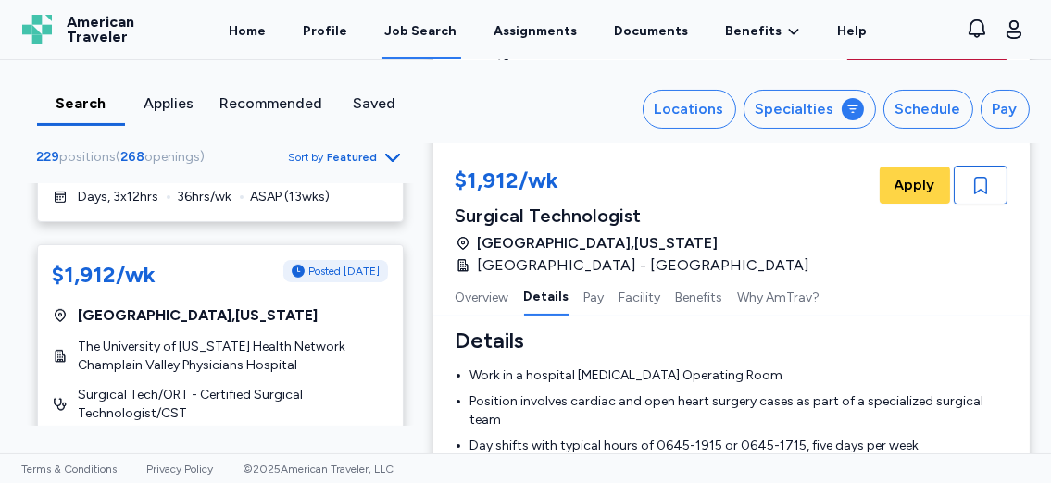
scroll to position [10042, 0]
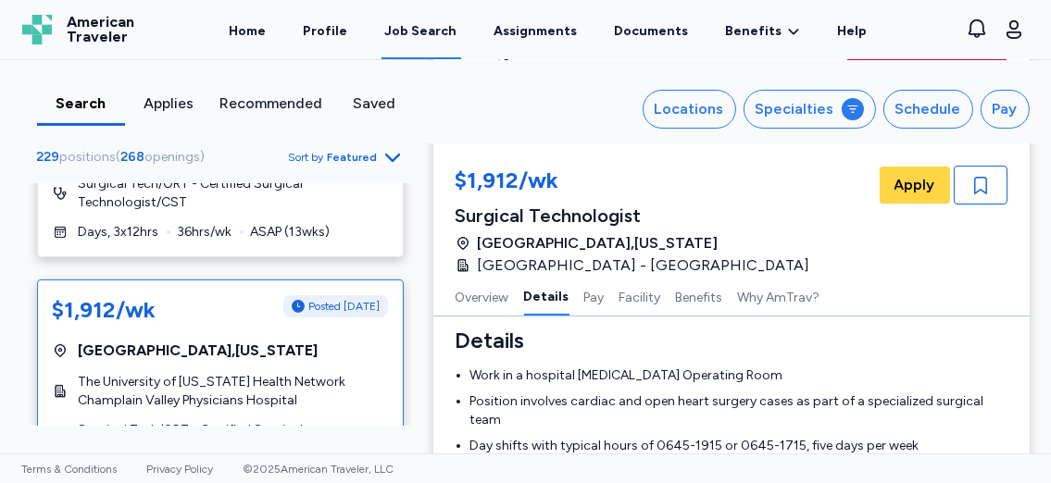
click at [239, 373] on span "The University of Vermont Health Network Champlain Valley Physicians Hospital" at bounding box center [233, 391] width 309 height 37
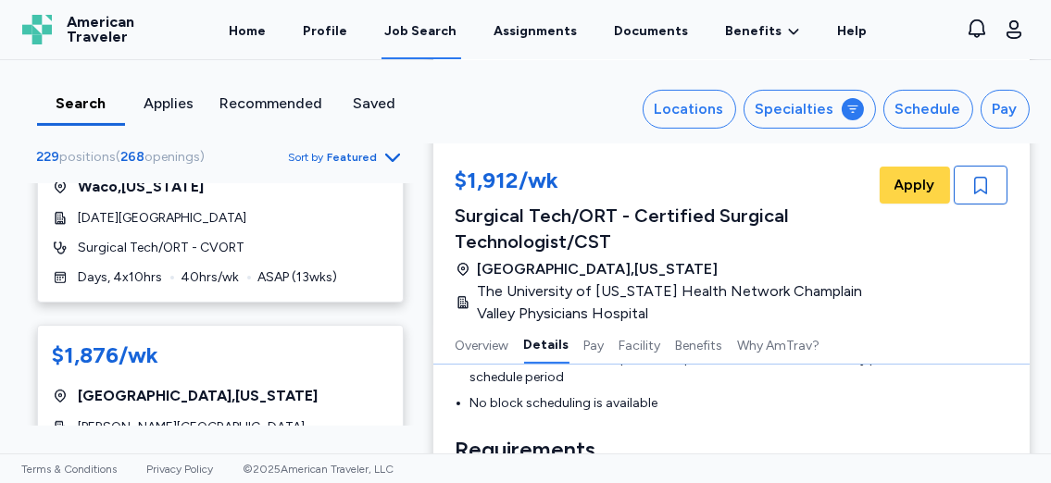
scroll to position [10452, 0]
click at [211, 448] on span "Surgical Tech/ORT - Certified Surgical Technologist/CST" at bounding box center [233, 466] width 309 height 37
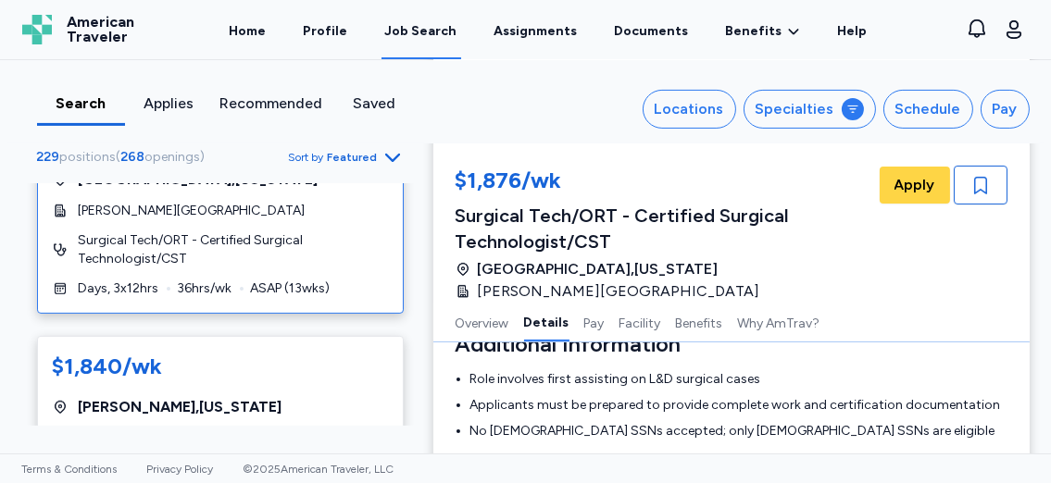
scroll to position [10671, 0]
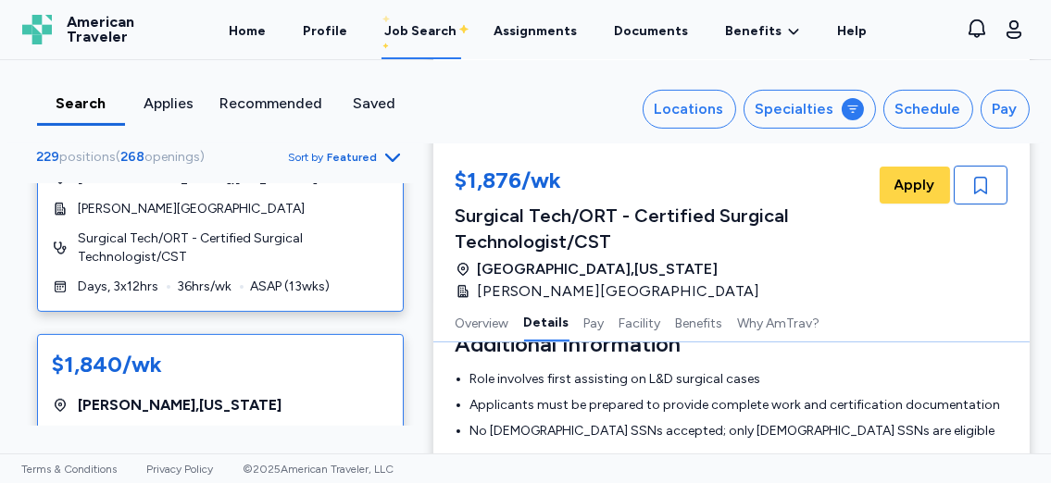
click at [177, 428] on span "Baptist Medical Center South" at bounding box center [212, 437] width 266 height 19
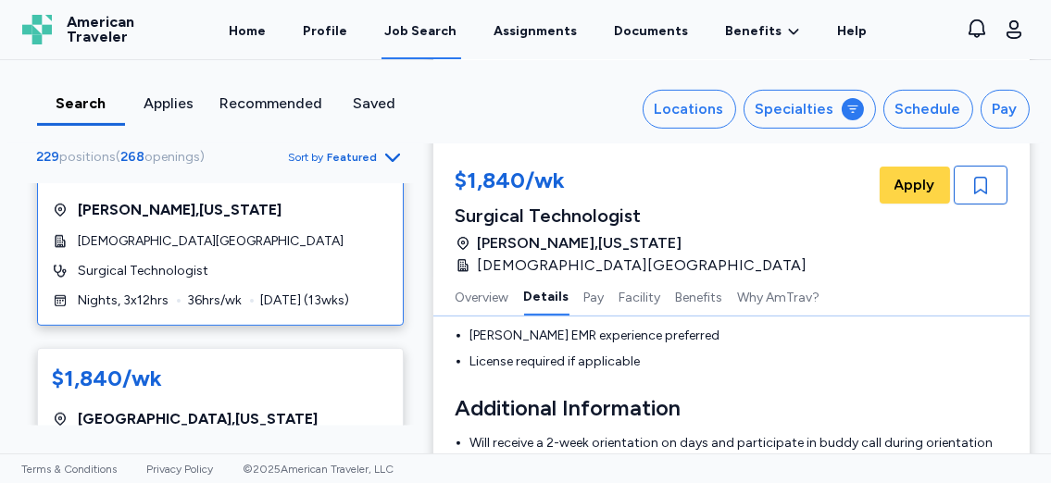
scroll to position [10866, 0]
click at [266, 442] on span "MercyOne North Iowa Medical Center" at bounding box center [178, 451] width 199 height 19
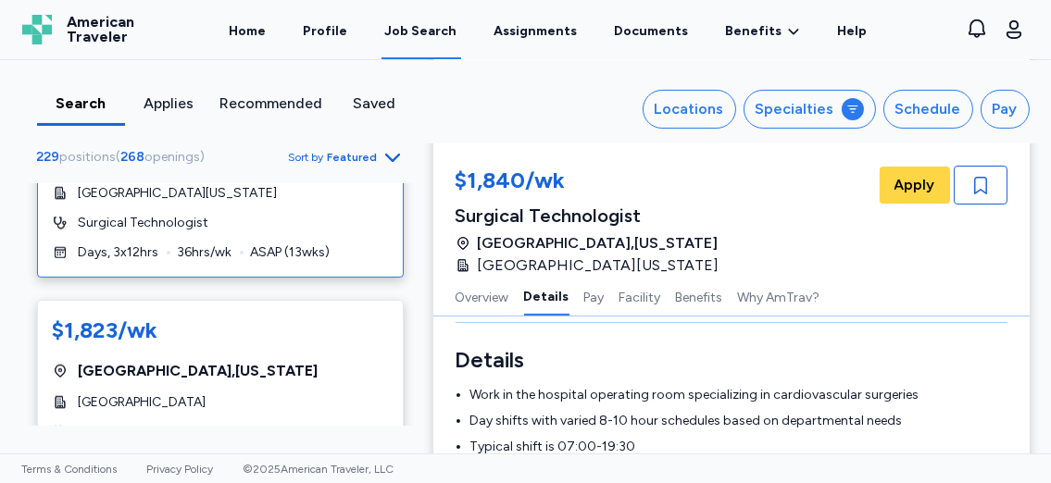
scroll to position [11137, 0]
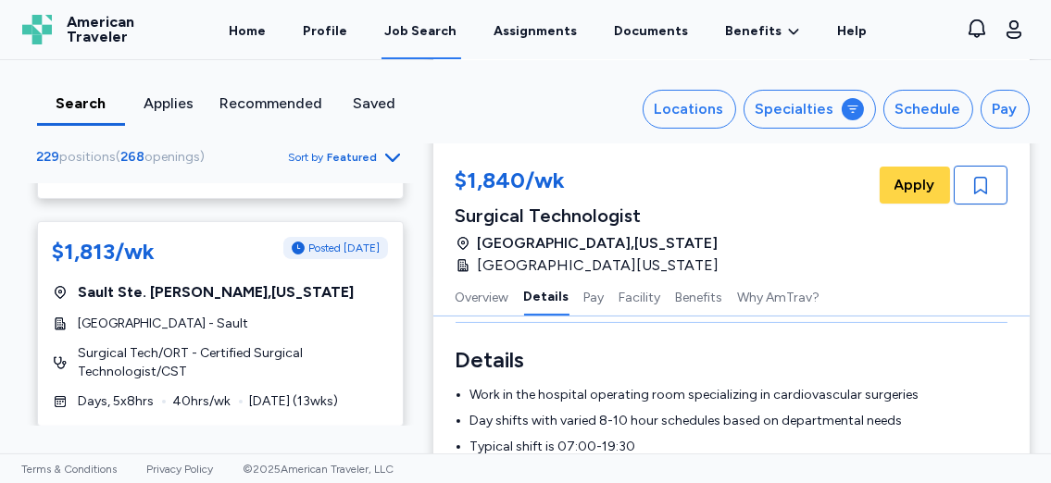
scroll to position [192, 0]
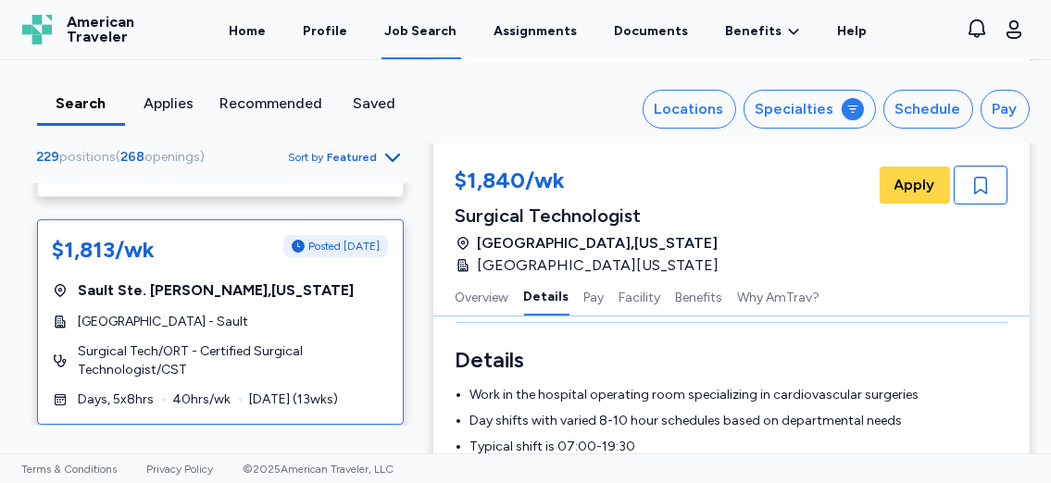
click at [246, 336] on div "$1,813/wk Posted 2 days ago Sault Ste. Marie , Michigan MyMichigan Medical Cent…" at bounding box center [220, 322] width 367 height 206
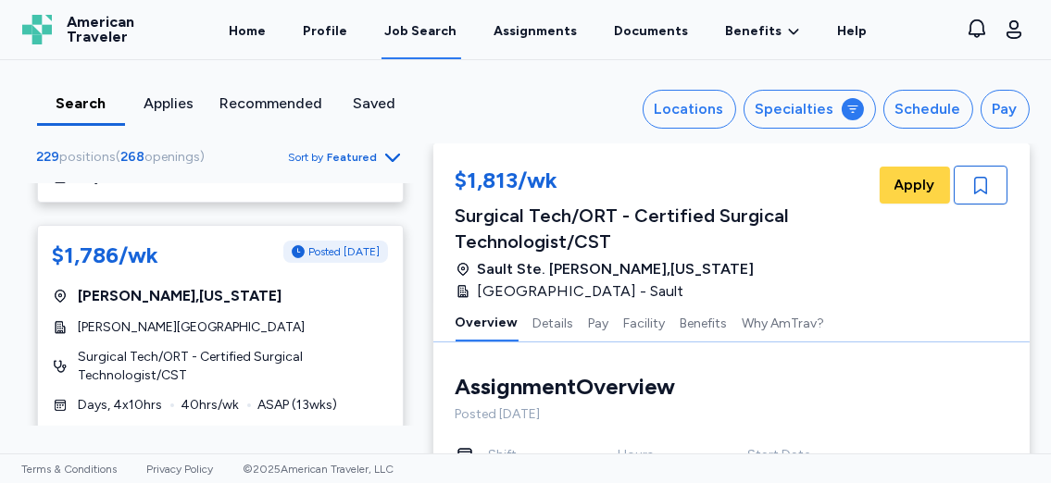
scroll to position [650, 0]
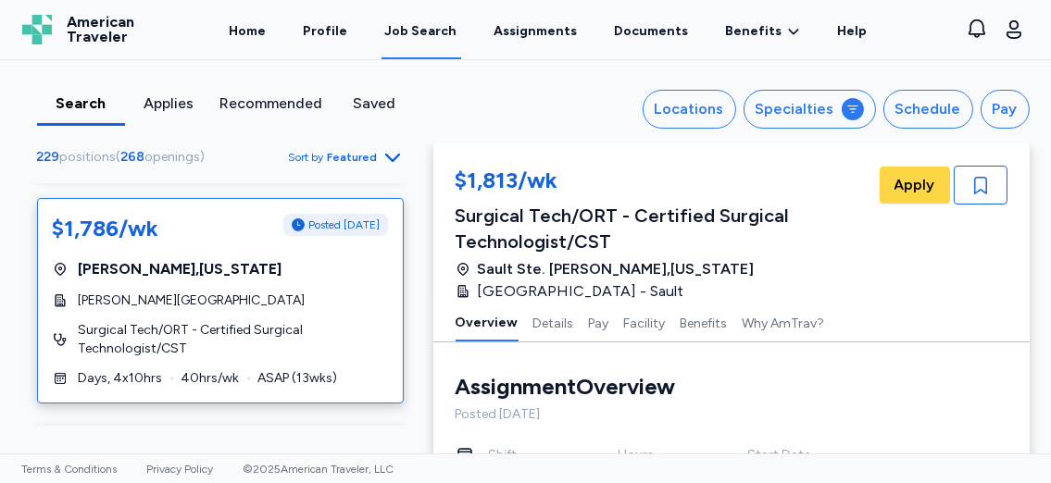
click at [275, 321] on span "Surgical Tech/ORT - Certified Surgical Technologist/CST" at bounding box center [233, 339] width 309 height 37
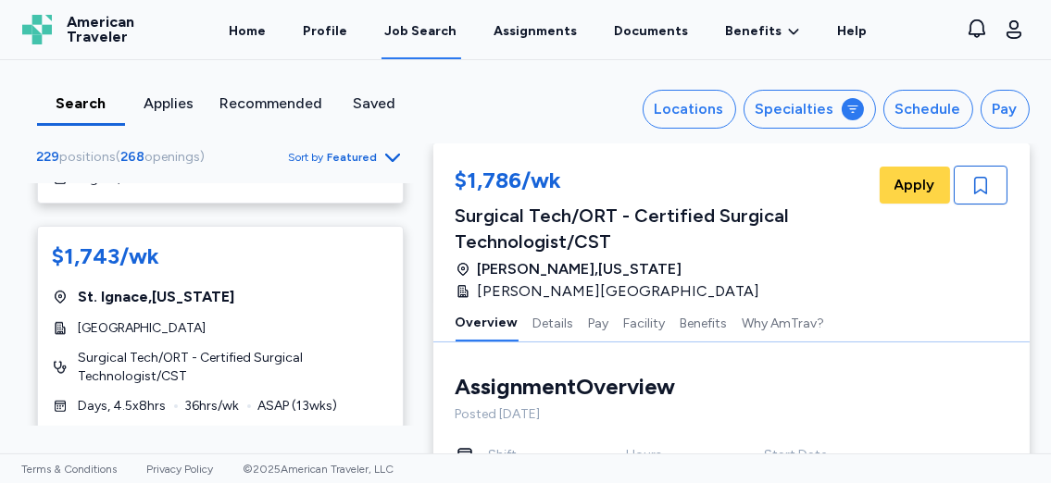
scroll to position [1546, 0]
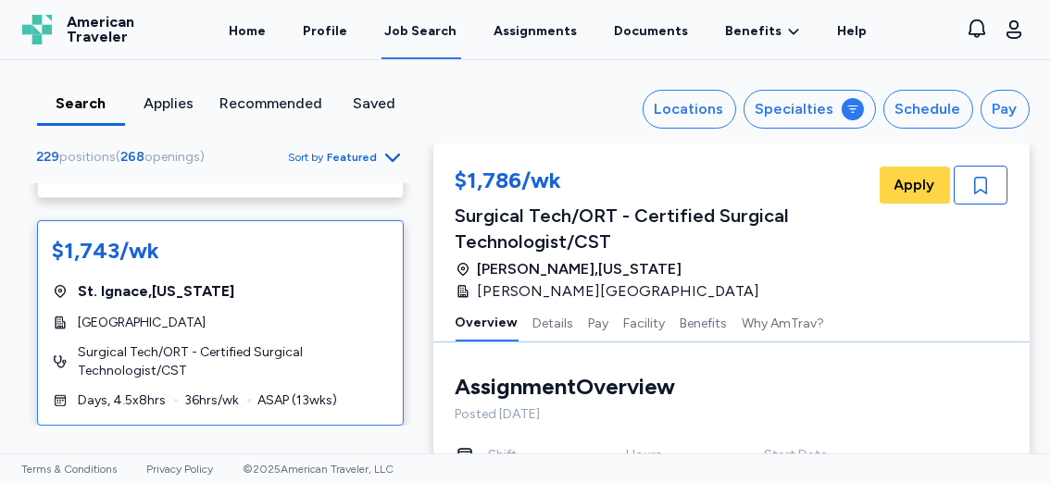
click at [202, 343] on span "Surgical Tech/ORT - Certified Surgical Technologist/CST" at bounding box center [233, 361] width 309 height 37
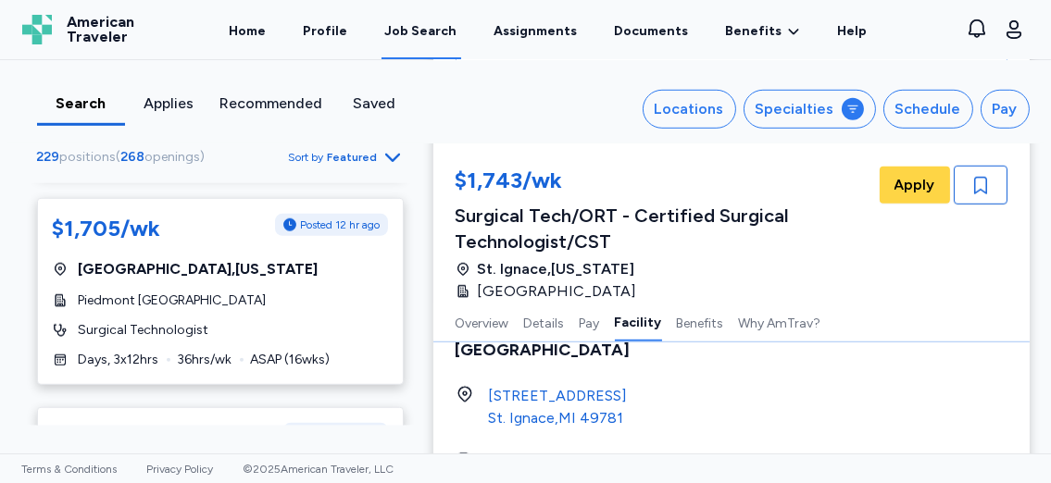
scroll to position [2213, 0]
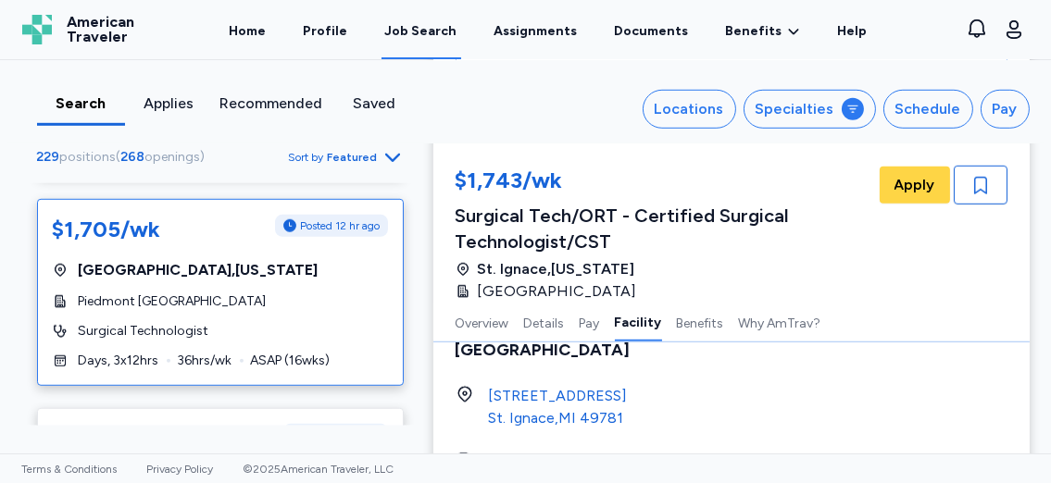
click at [229, 293] on div "Piedmont [GEOGRAPHIC_DATA]" at bounding box center [220, 302] width 335 height 19
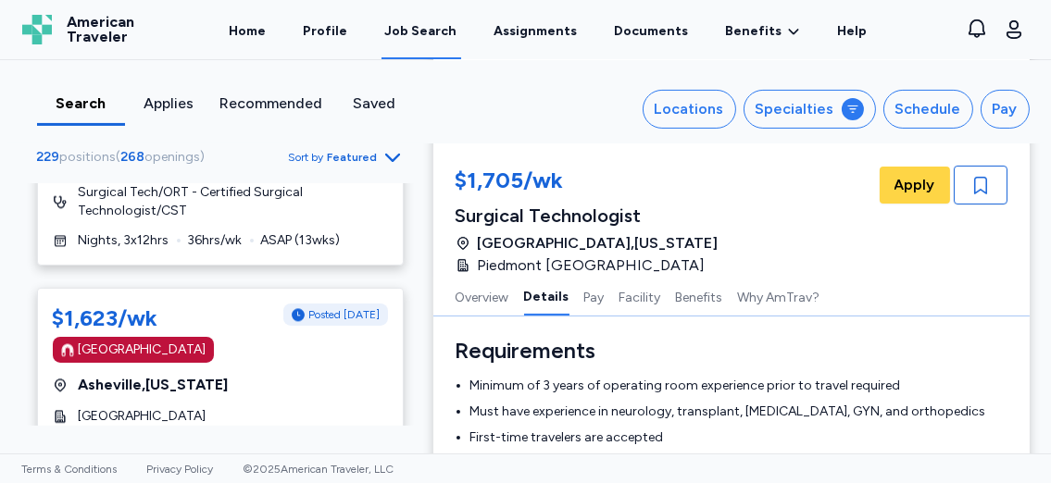
scroll to position [5471, 0]
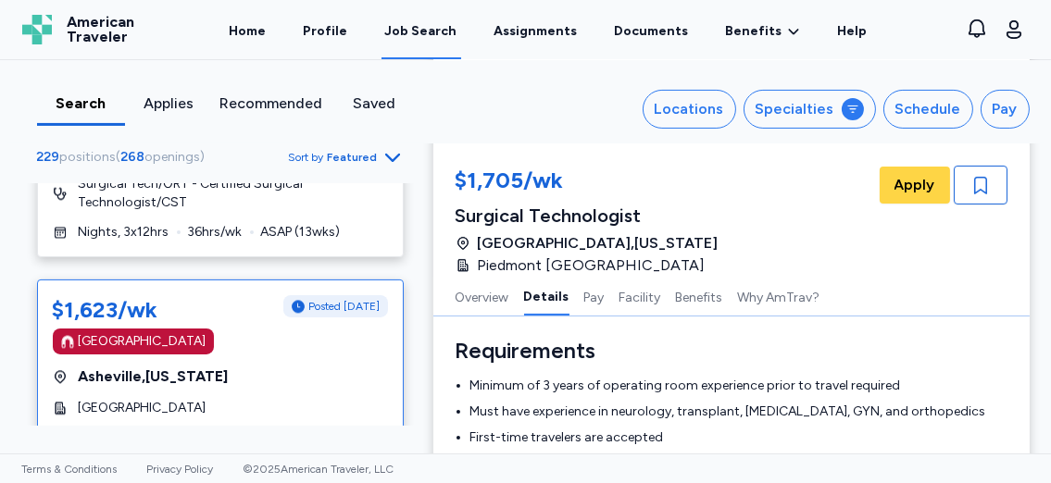
click at [165, 429] on span "Surgical Tech/ORT - Certified Surgical Technologist/CST" at bounding box center [233, 447] width 309 height 37
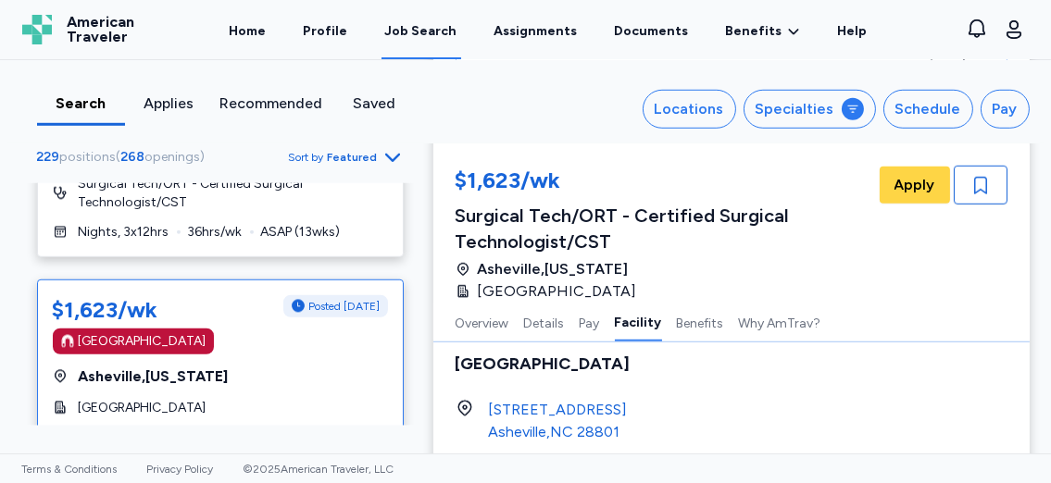
scroll to position [1719, 0]
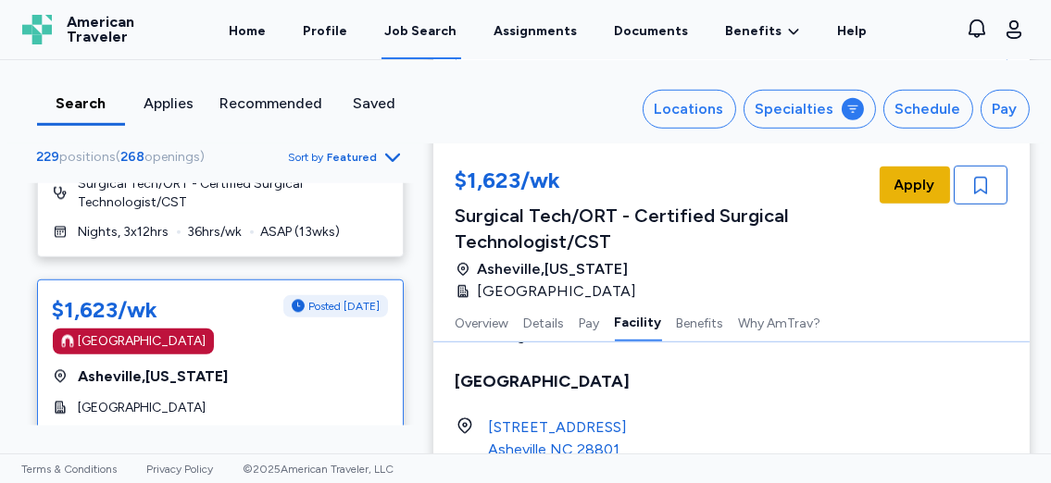
click at [894, 187] on span "Apply" at bounding box center [914, 185] width 41 height 22
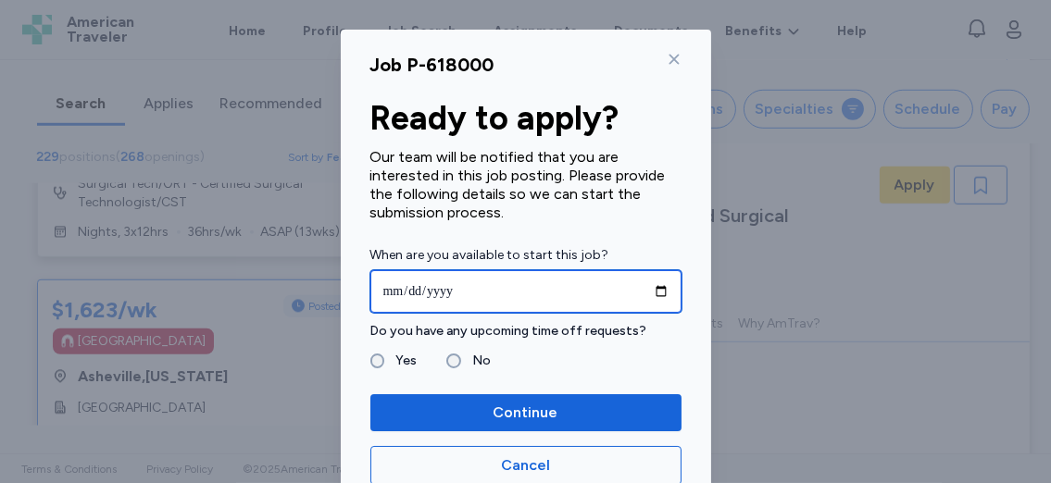
click at [653, 292] on input "date" at bounding box center [525, 291] width 311 height 43
type input "**********"
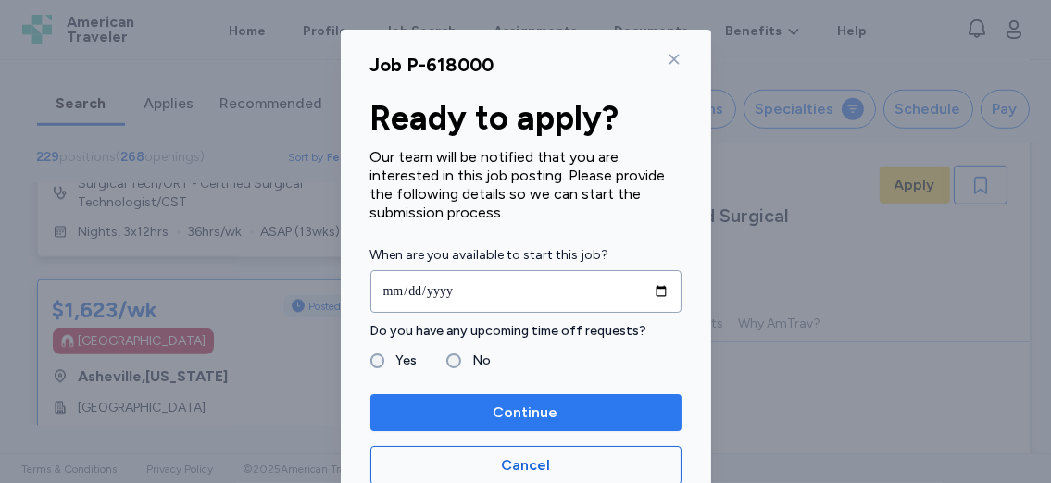
click at [461, 412] on span "Continue" at bounding box center [525, 413] width 281 height 22
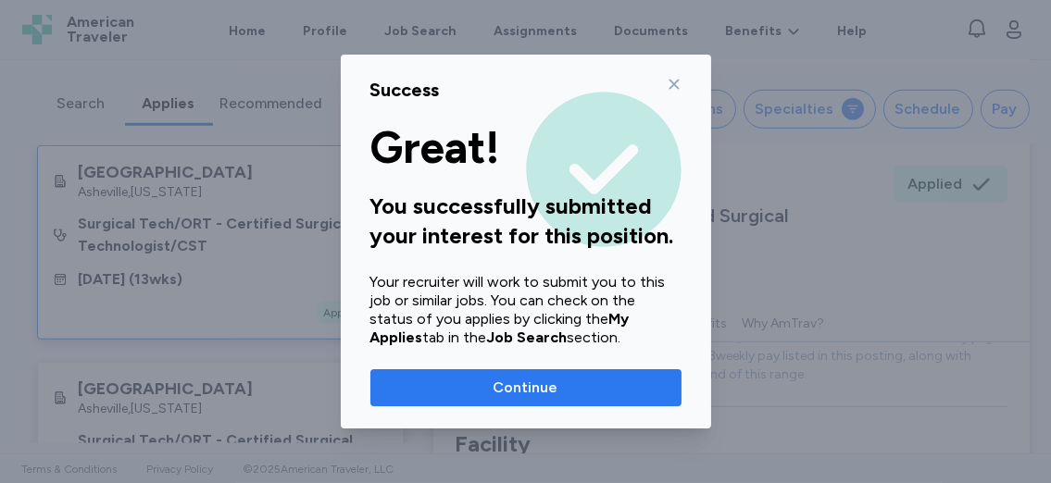
click at [459, 384] on span "Continue" at bounding box center [525, 388] width 281 height 22
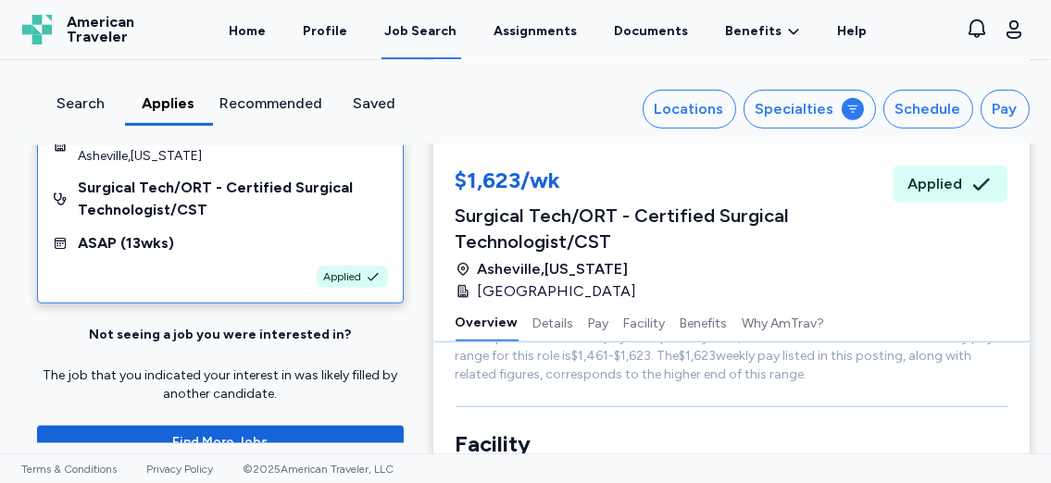
scroll to position [281, 0]
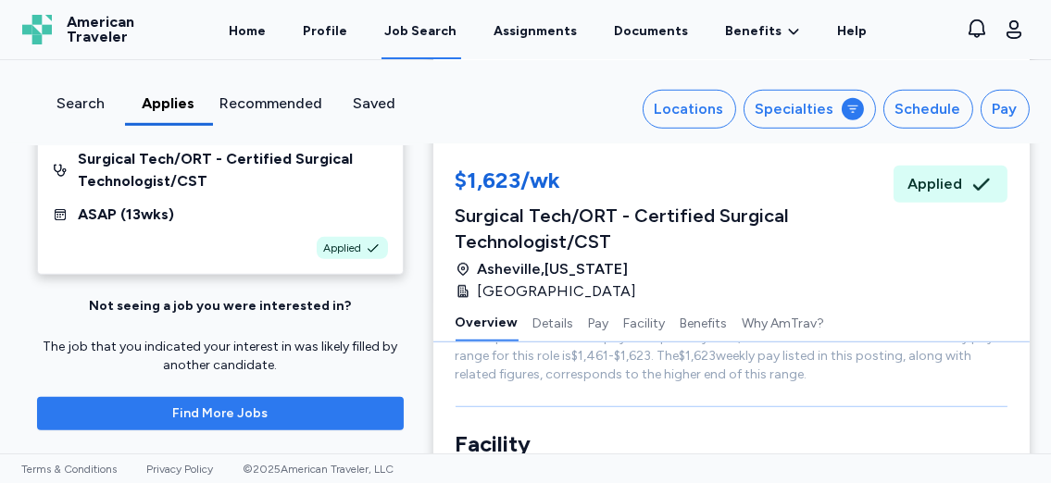
click at [283, 415] on span "Find More Jobs" at bounding box center [220, 414] width 337 height 19
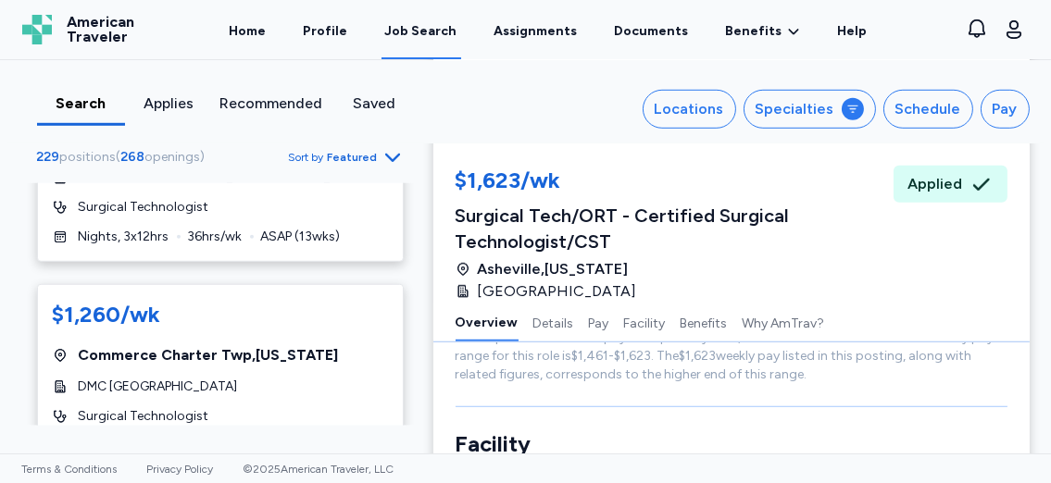
scroll to position [9130, 0]
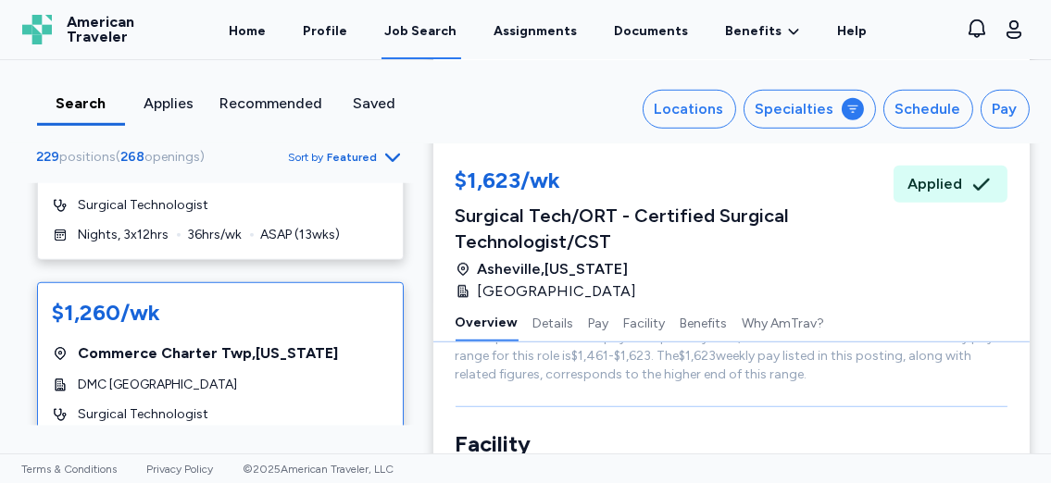
click at [235, 282] on div "$1,260/wk Commerce Charter Twp , Michigan DMC Huron Valley-Sinai Hospital Surgi…" at bounding box center [220, 375] width 367 height 187
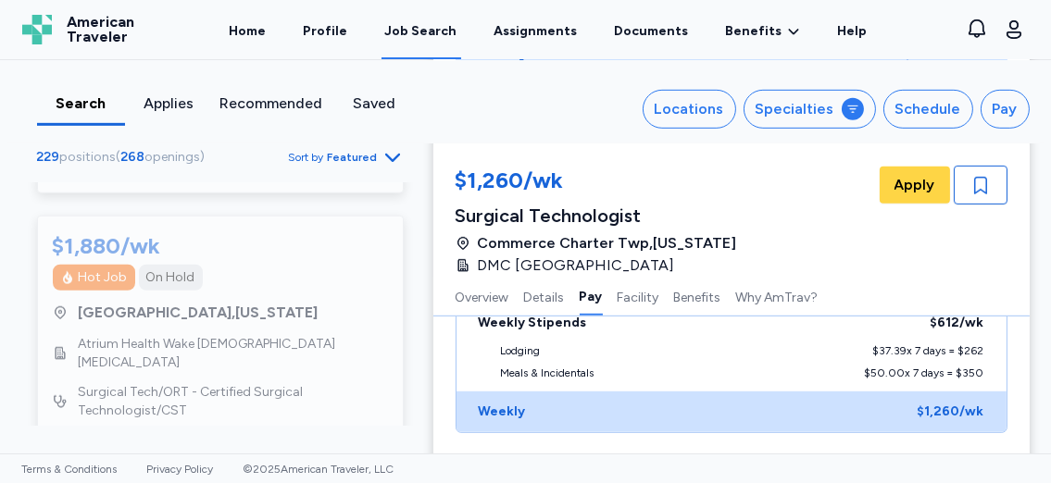
scroll to position [11059, 0]
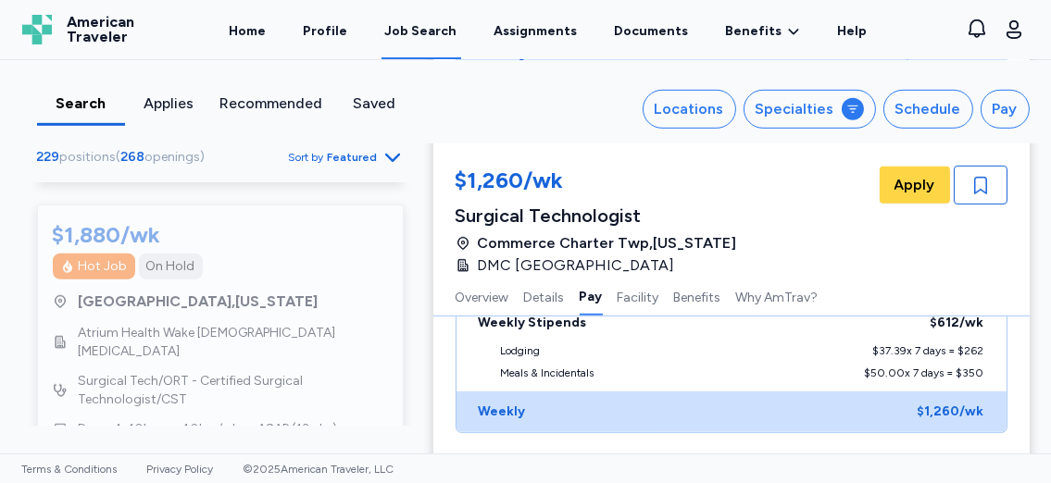
click at [381, 477] on icon "Go to next 50 jobs" at bounding box center [392, 488] width 22 height 22
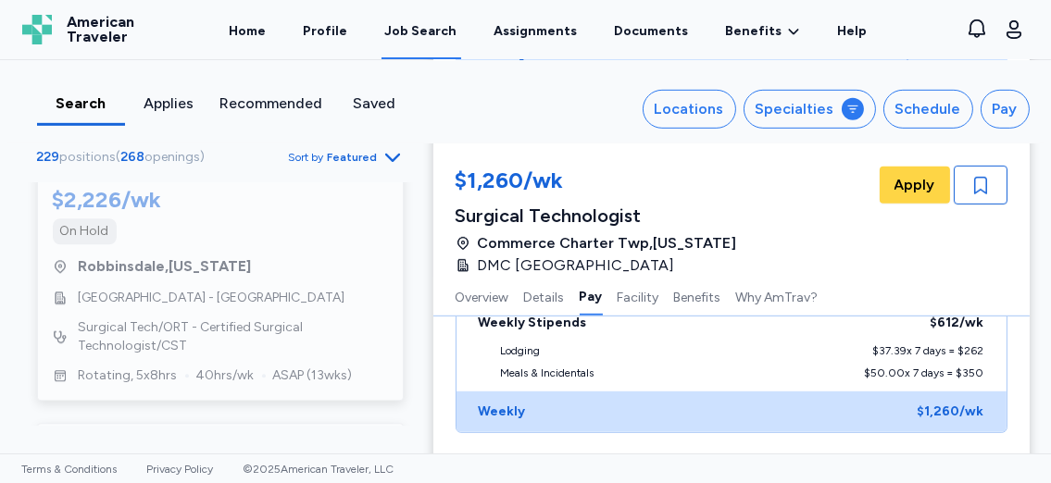
scroll to position [6478, 0]
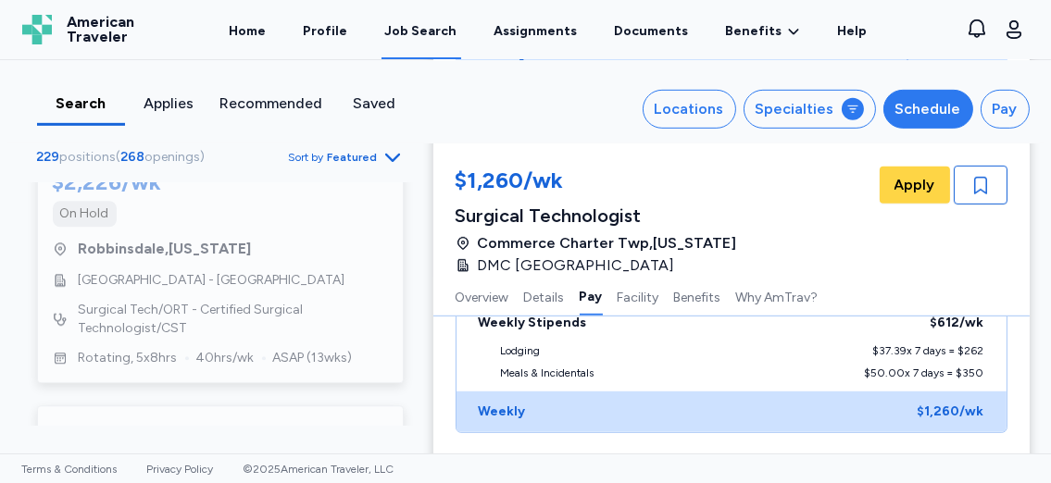
click at [909, 107] on div "Schedule" at bounding box center [928, 109] width 66 height 22
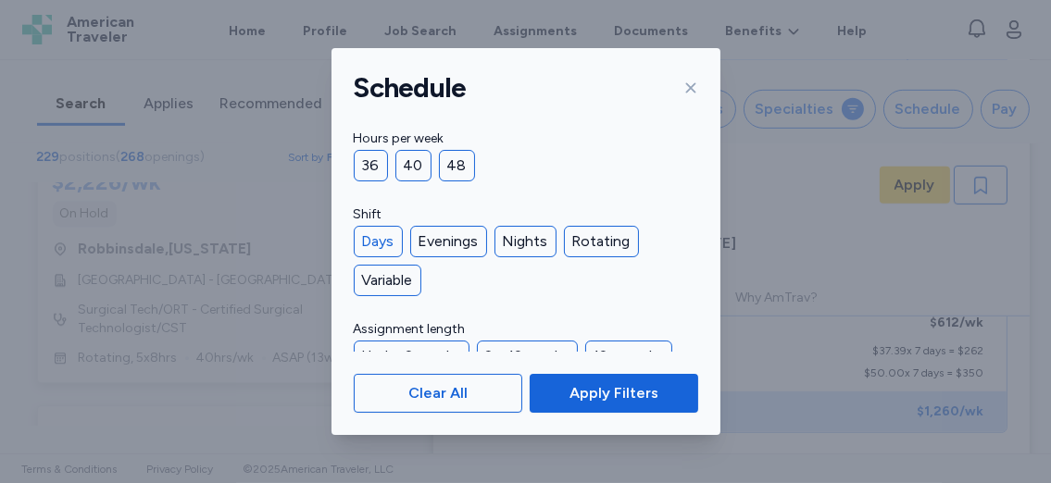
click at [380, 244] on div "Days" at bounding box center [378, 241] width 49 height 31
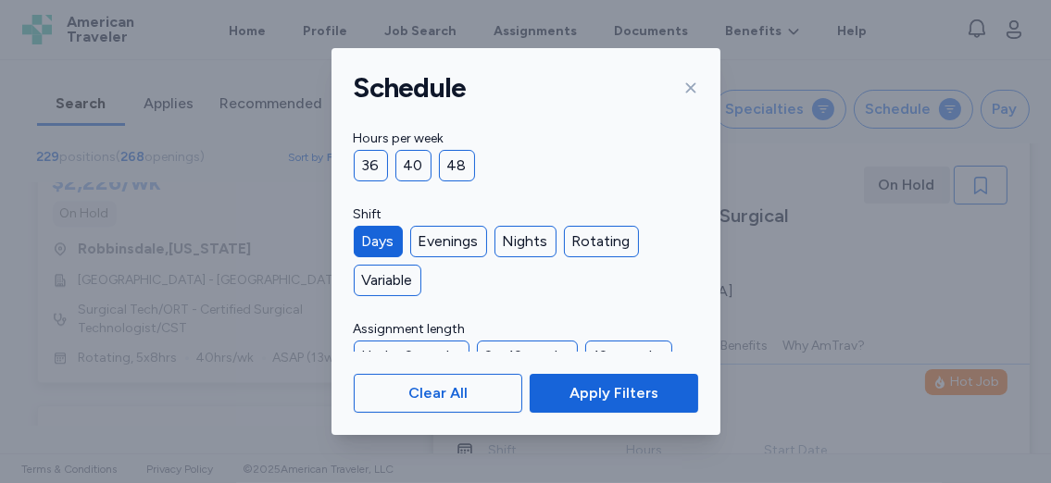
scroll to position [16, 0]
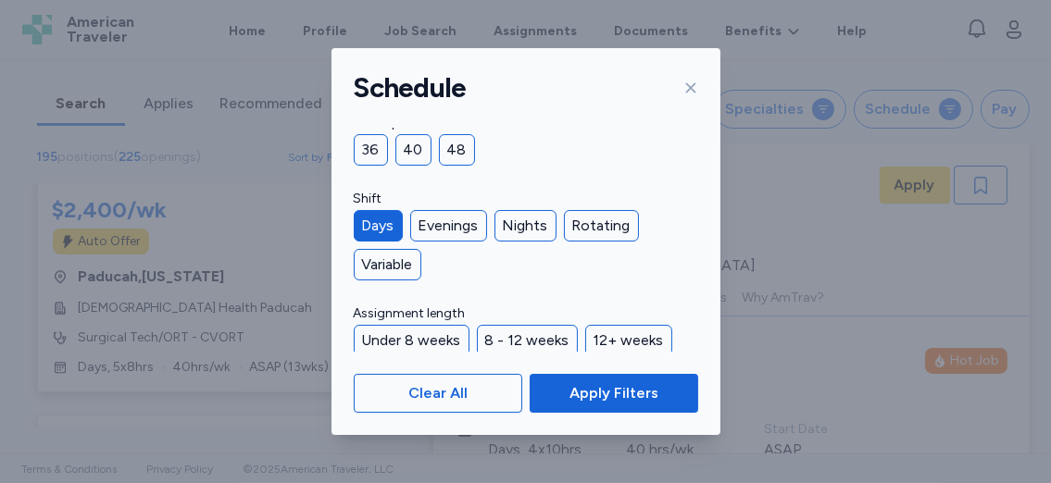
click at [671, 84] on div "Schedule" at bounding box center [525, 88] width 389 height 80
click at [694, 82] on icon at bounding box center [690, 88] width 15 height 15
